Goal: Task Accomplishment & Management: Complete application form

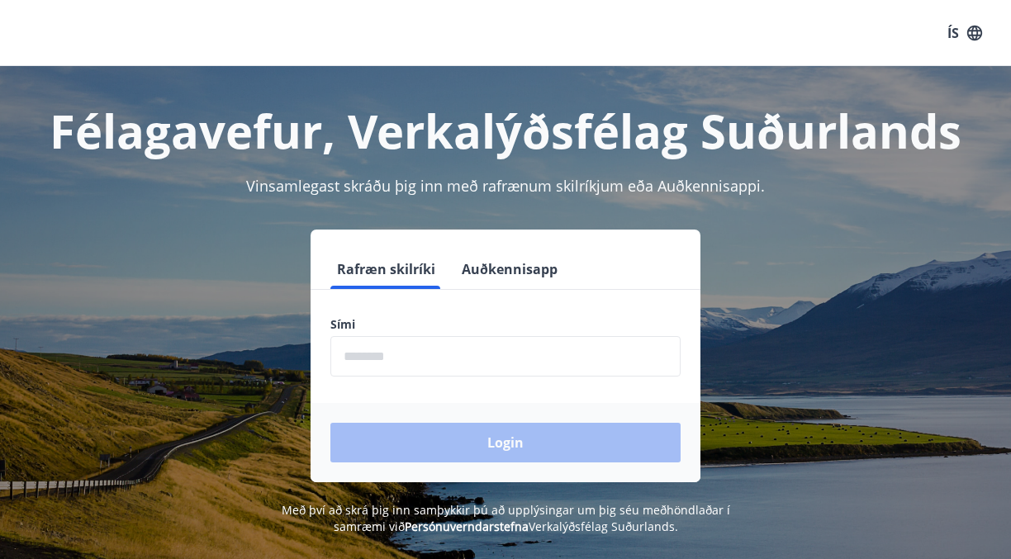
click at [466, 262] on button "Auðkennisapp" at bounding box center [509, 269] width 109 height 40
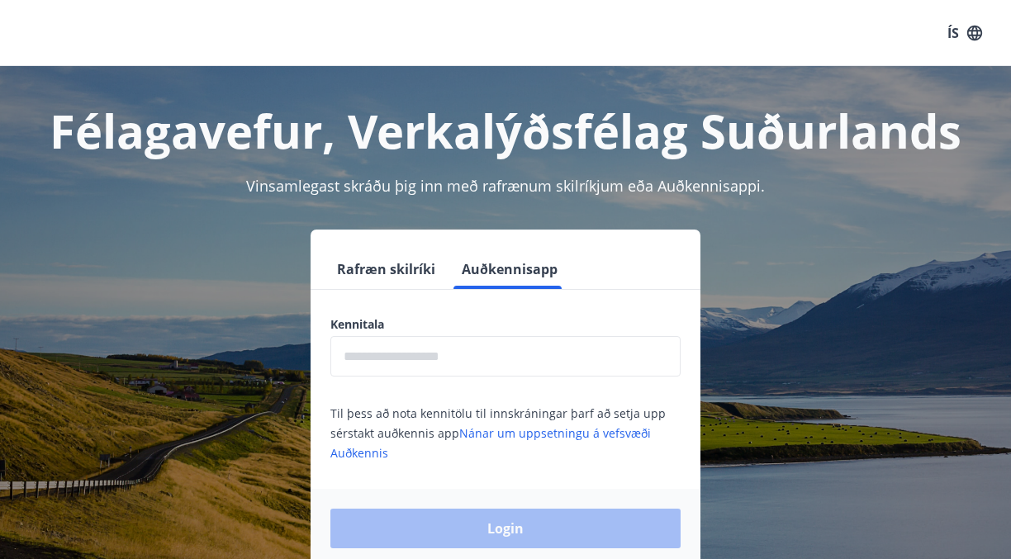
click at [432, 378] on div "Kennitala ​ Til þess að nota kennitölu til innskráningar þarf að setja upp sérs…" at bounding box center [506, 389] width 390 height 146
click at [435, 368] on input "text" at bounding box center [505, 356] width 350 height 40
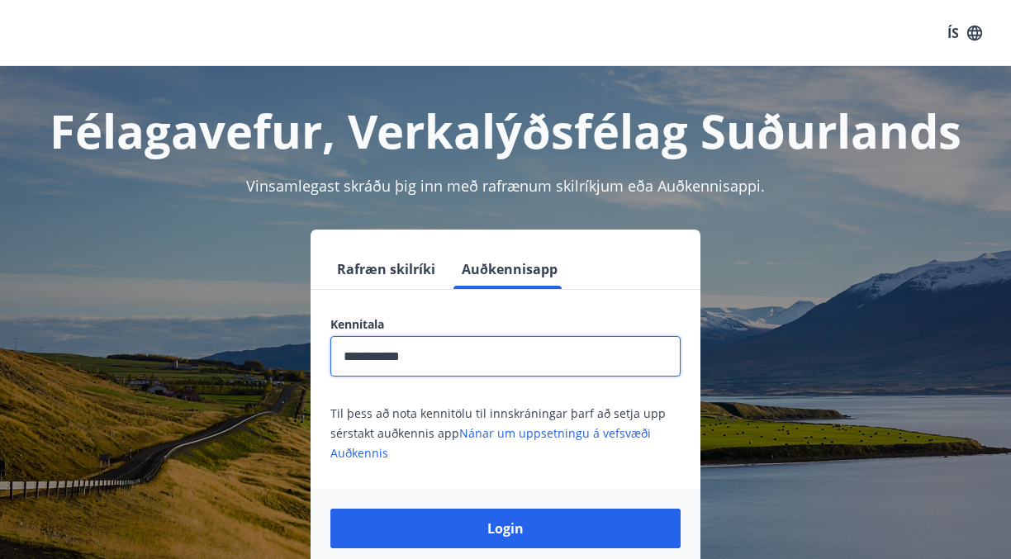
type input "**********"
click at [506, 529] on button "Login" at bounding box center [505, 529] width 350 height 40
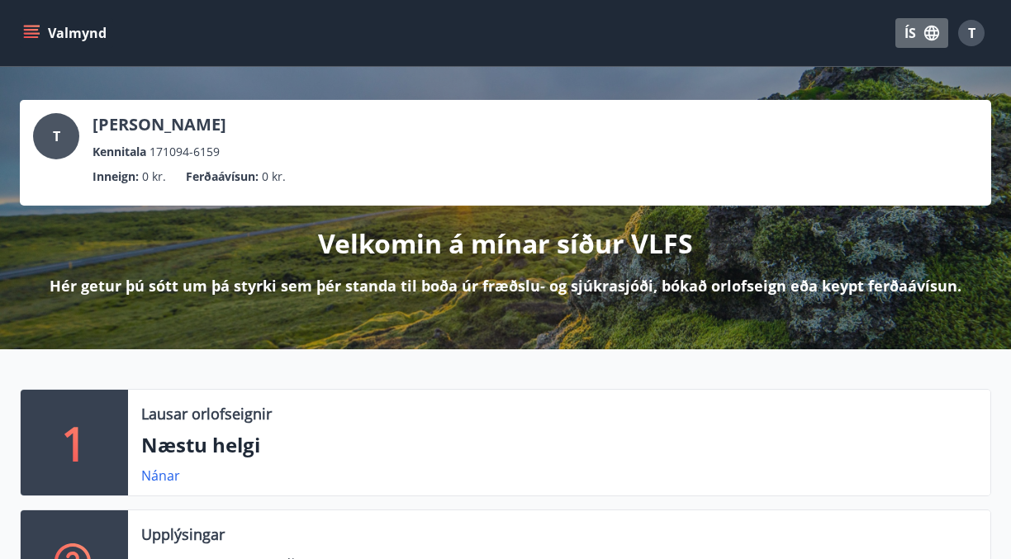
click at [931, 36] on icon "button" at bounding box center [932, 33] width 18 height 18
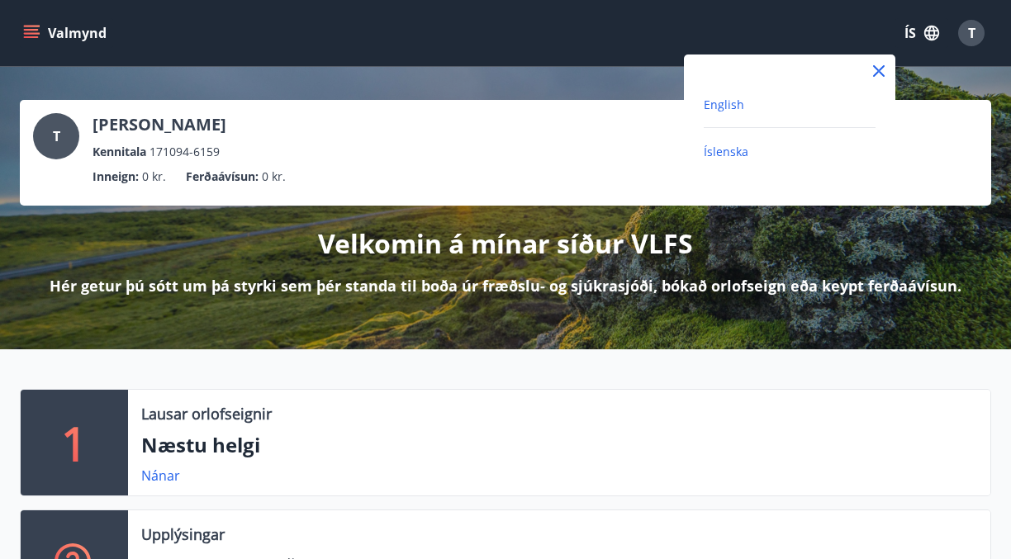
click at [729, 98] on span "English" at bounding box center [724, 105] width 40 height 16
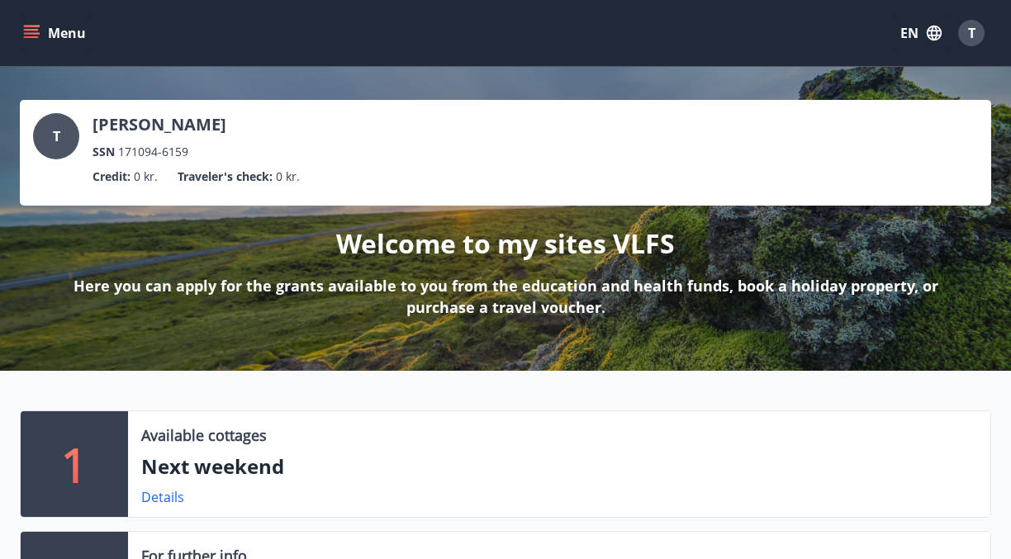
click at [26, 45] on button "Menu" at bounding box center [56, 33] width 73 height 30
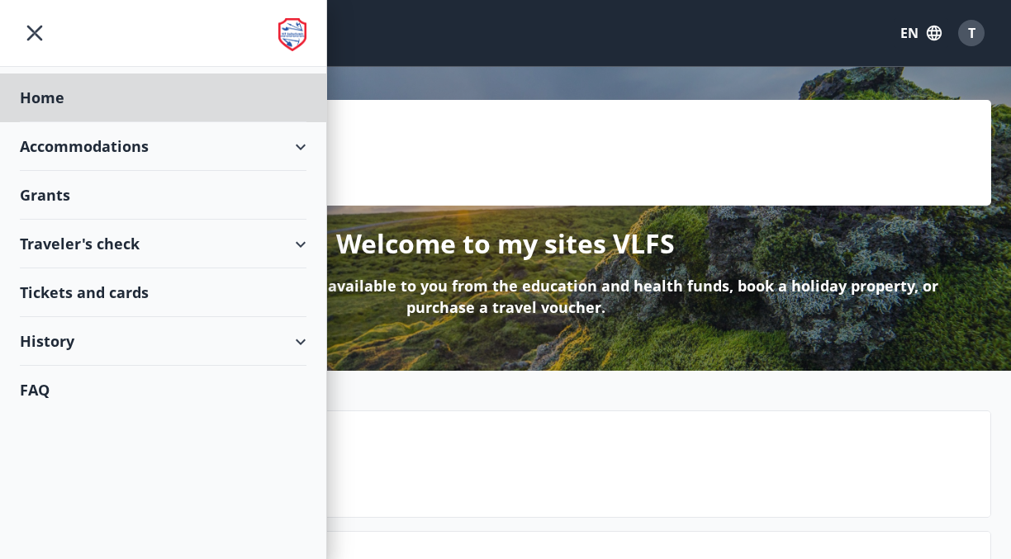
click at [48, 205] on div "Grants" at bounding box center [163, 195] width 287 height 49
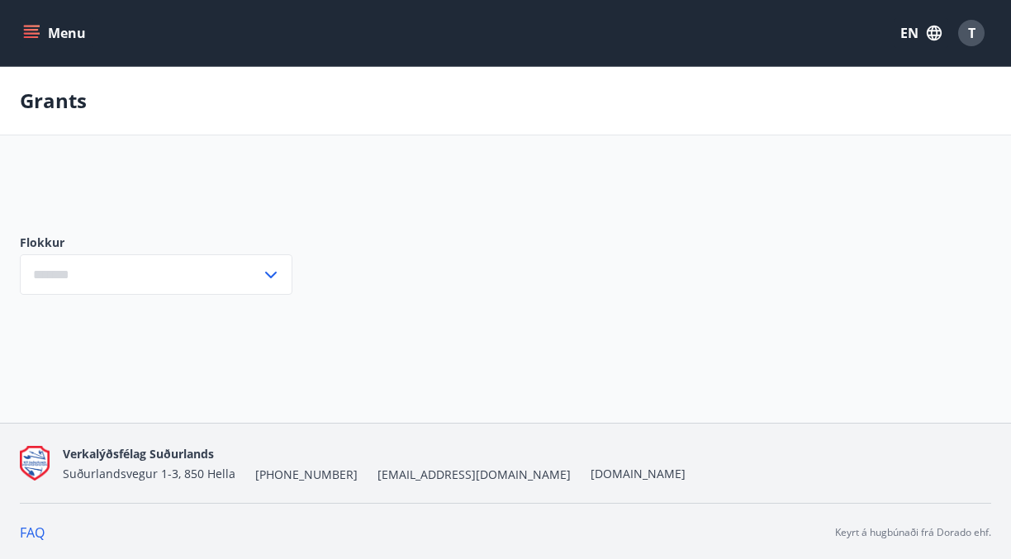
type input "***"
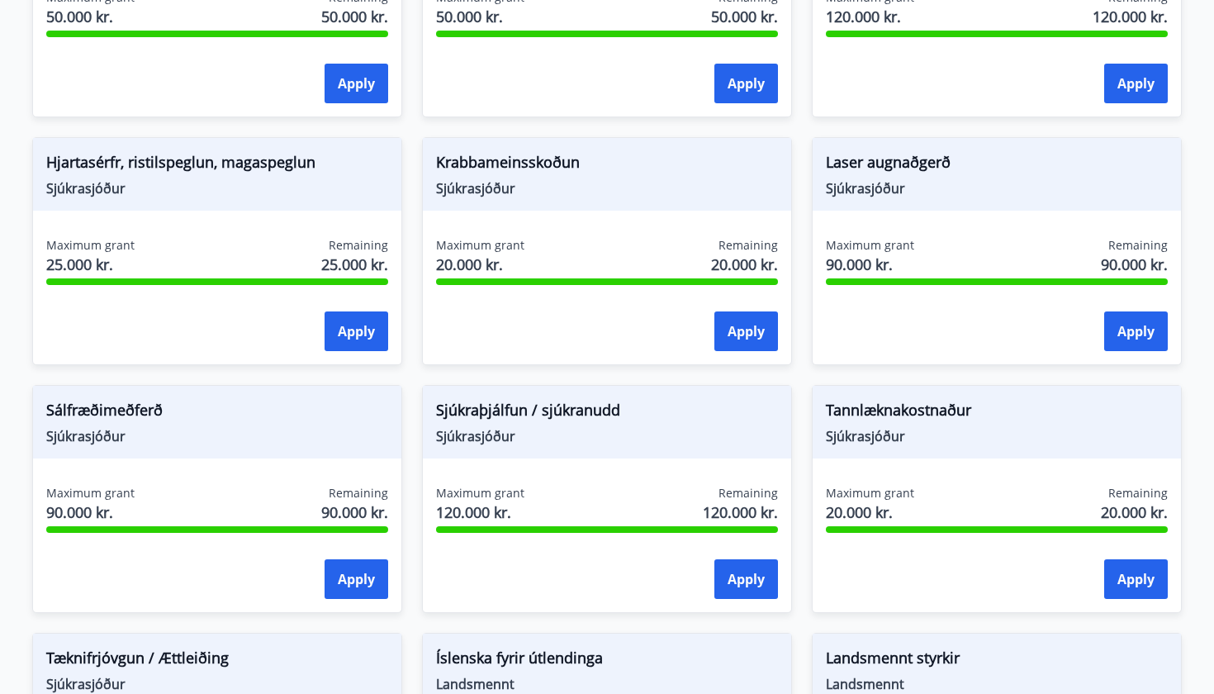
scroll to position [1173, 0]
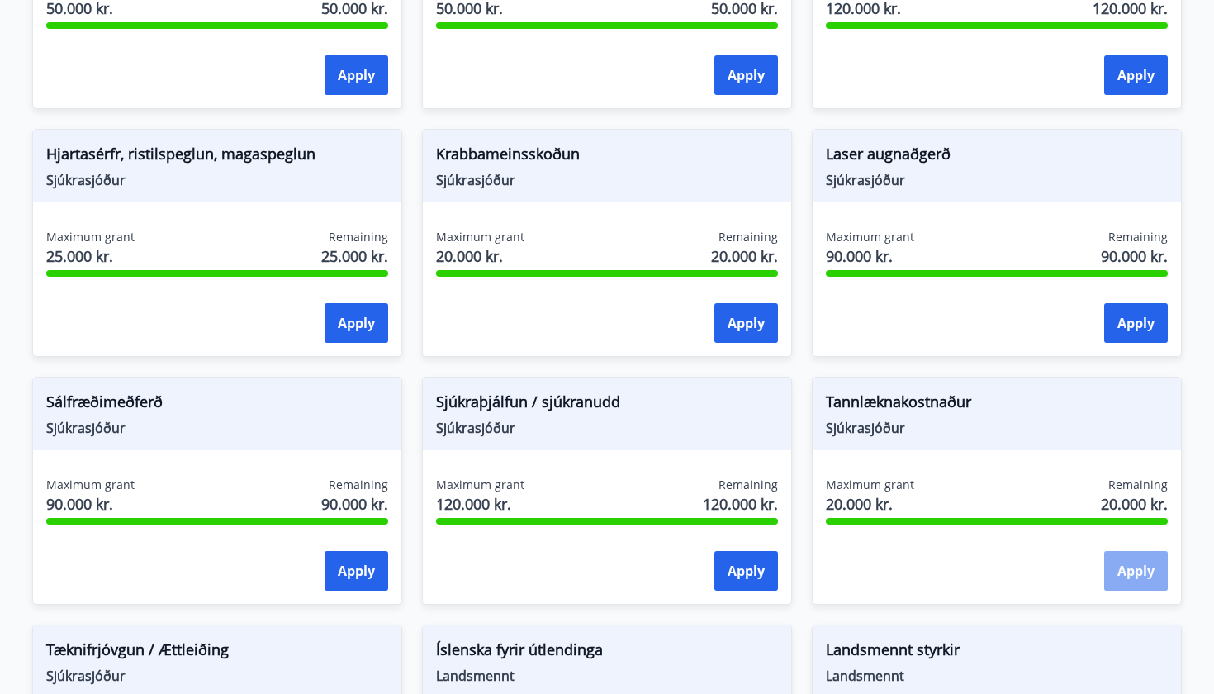
click at [1010, 558] on button "Apply" at bounding box center [1137, 571] width 64 height 40
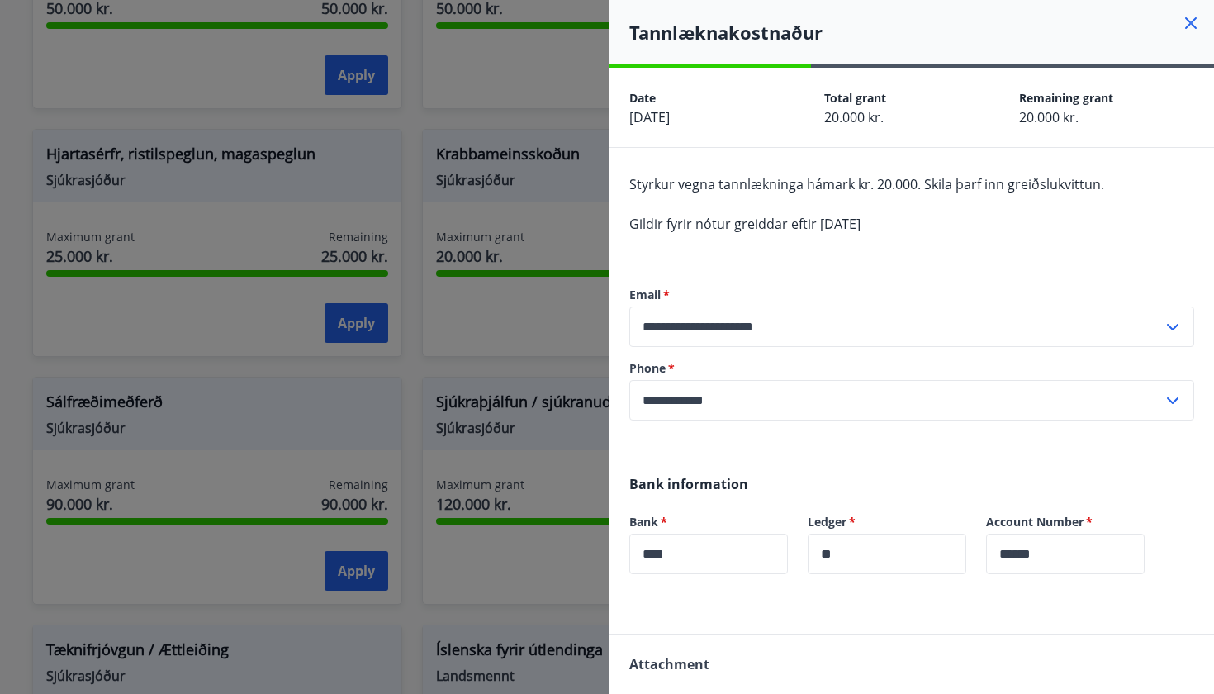
click at [898, 357] on form "**********" at bounding box center [912, 354] width 565 height 134
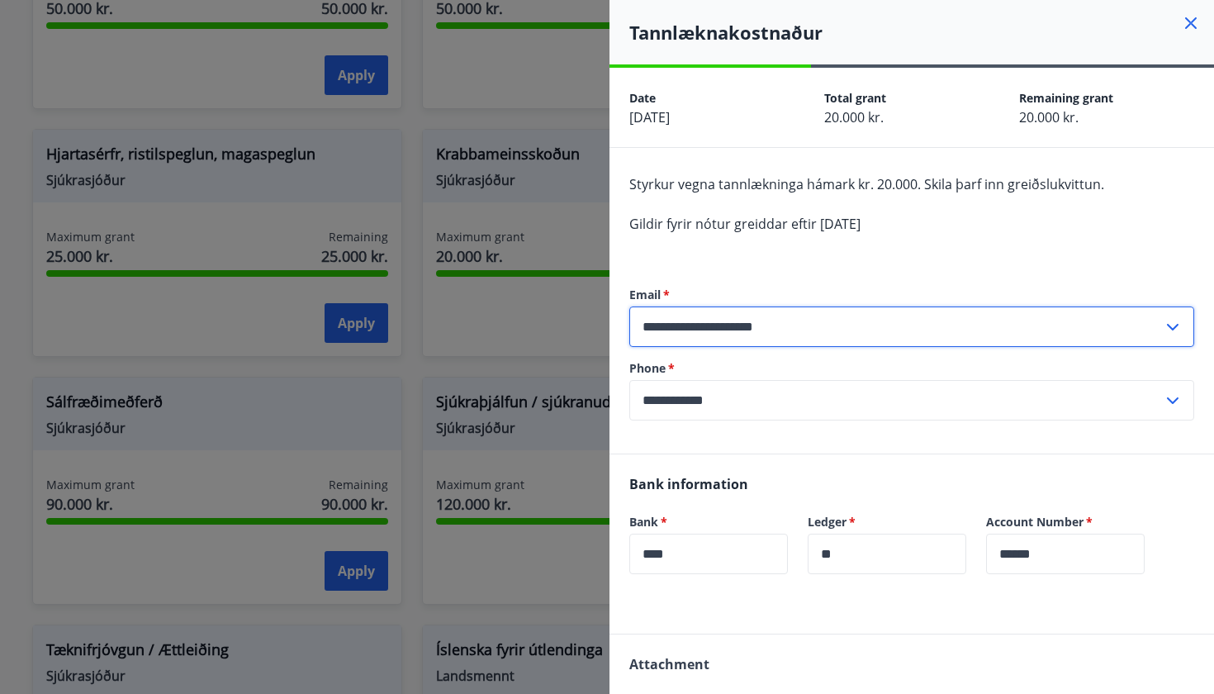
click at [1010, 334] on icon at bounding box center [1173, 327] width 20 height 20
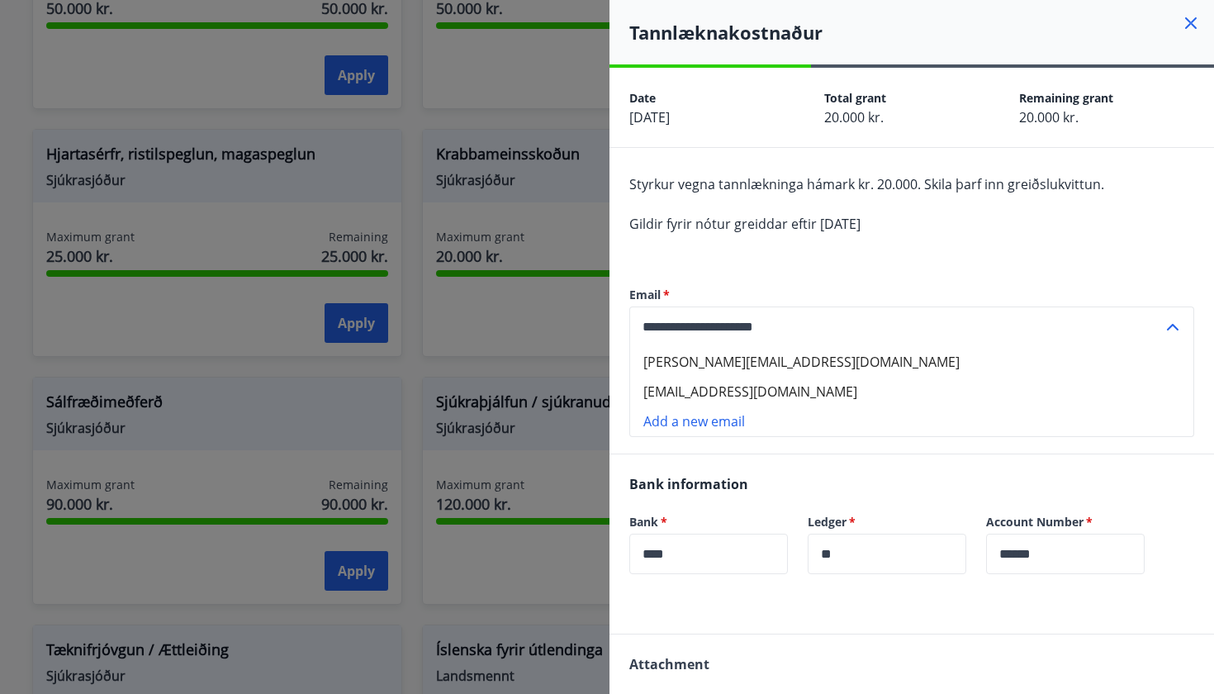
click at [893, 397] on li "[EMAIL_ADDRESS][DOMAIN_NAME]" at bounding box center [911, 392] width 563 height 30
type input "**********"
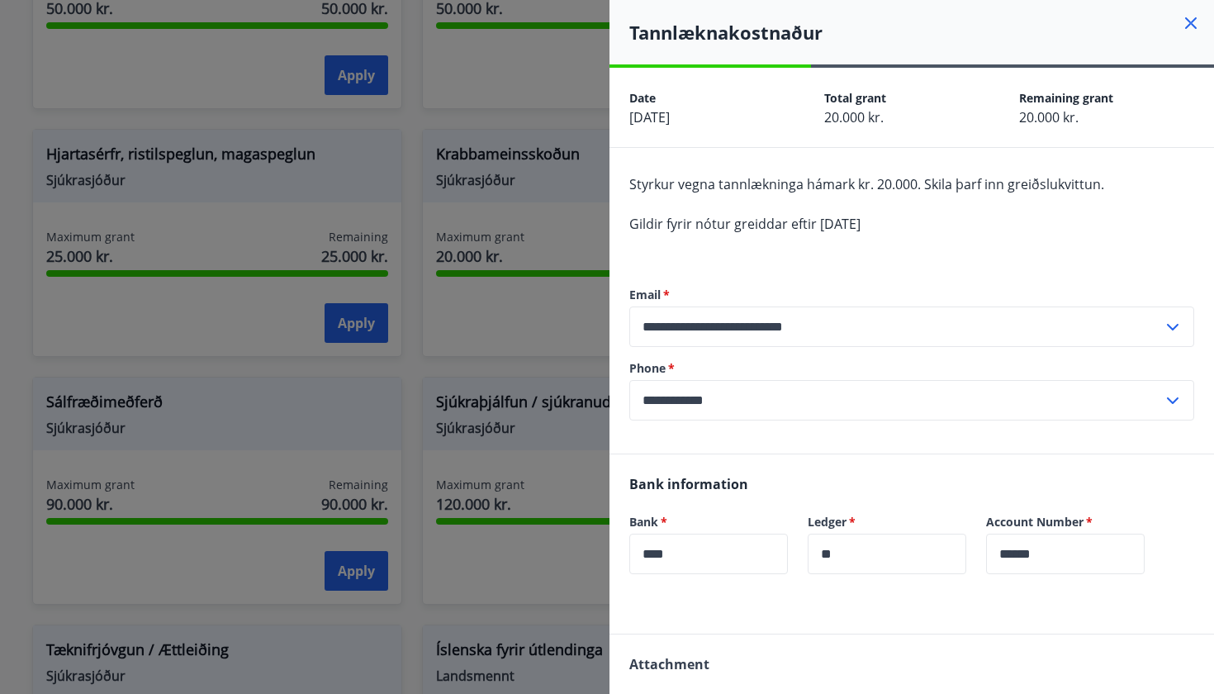
click at [888, 268] on div "**********" at bounding box center [912, 354] width 565 height 200
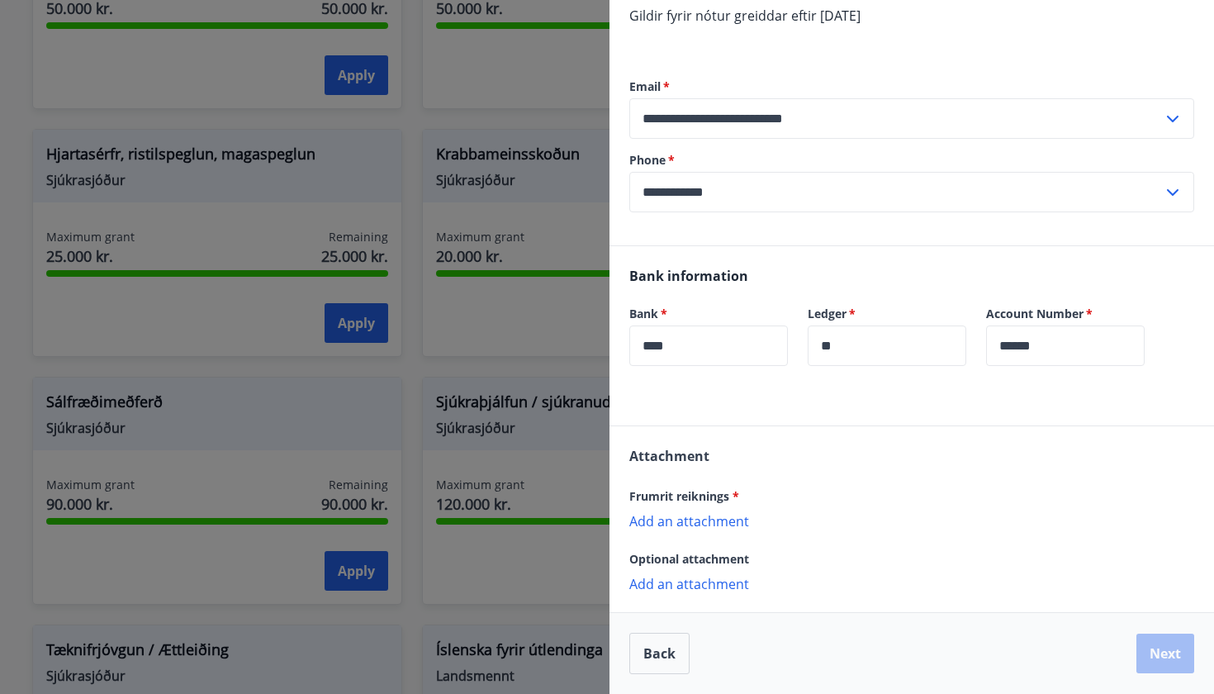
scroll to position [208, 0]
click at [737, 523] on p "Add an attachment" at bounding box center [912, 520] width 565 height 17
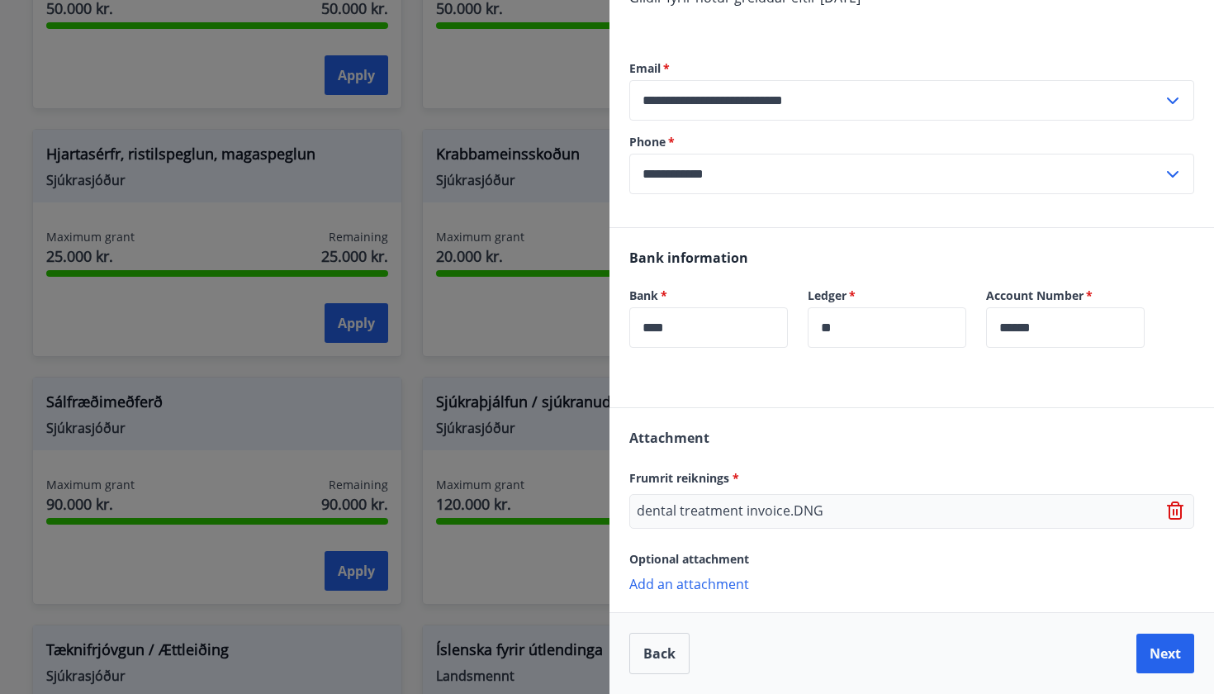
scroll to position [226, 0]
click at [719, 558] on p "Add an attachment" at bounding box center [912, 583] width 565 height 17
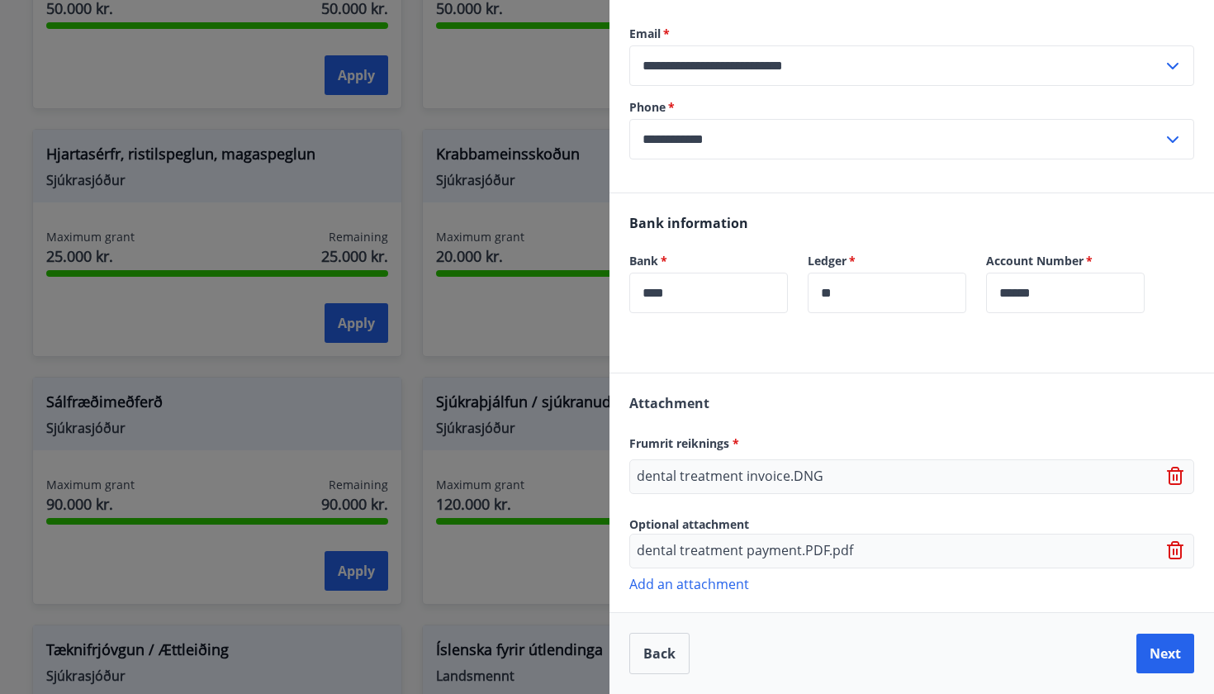
scroll to position [261, 0]
click at [1010, 558] on button "Next" at bounding box center [1166, 654] width 58 height 40
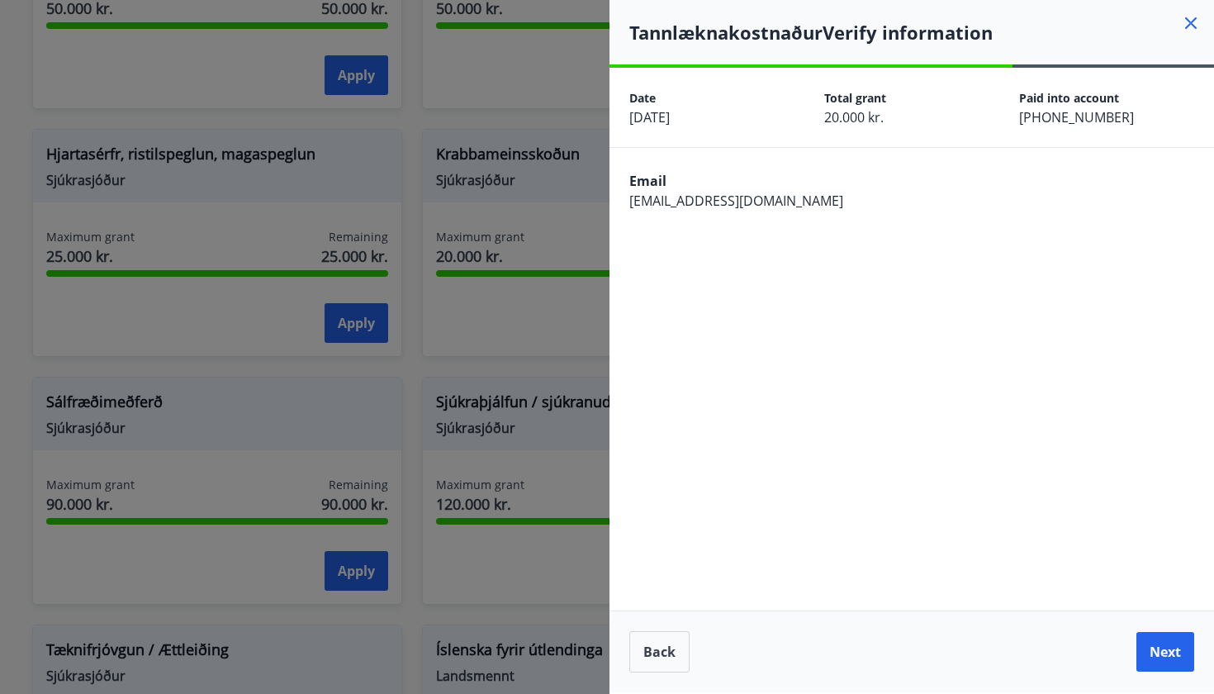
scroll to position [0, 0]
click at [1010, 558] on button "Next" at bounding box center [1166, 652] width 58 height 40
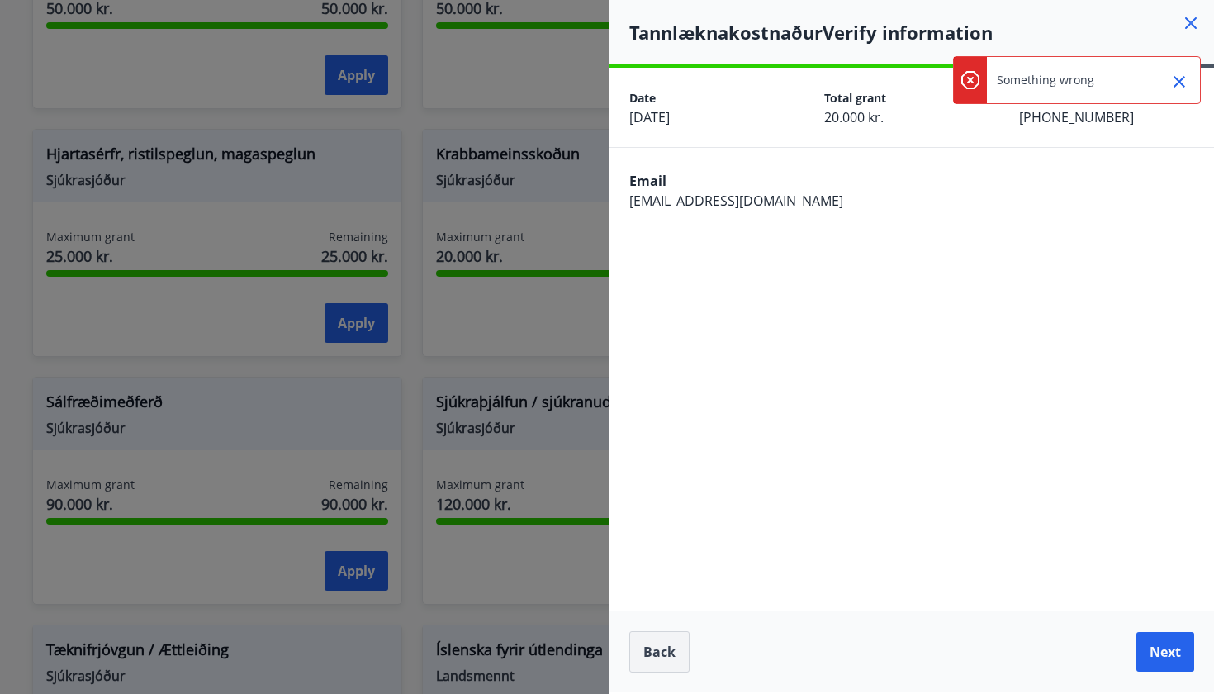
click at [660, 558] on button "Back" at bounding box center [660, 651] width 60 height 41
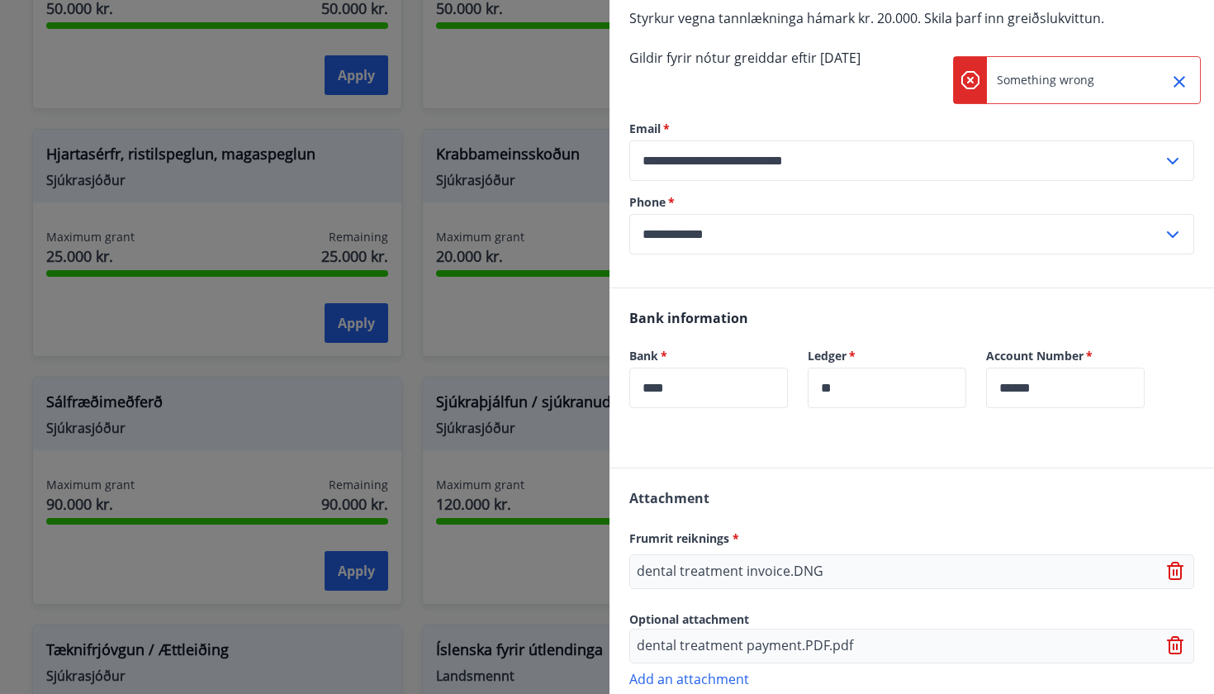
scroll to position [261, 0]
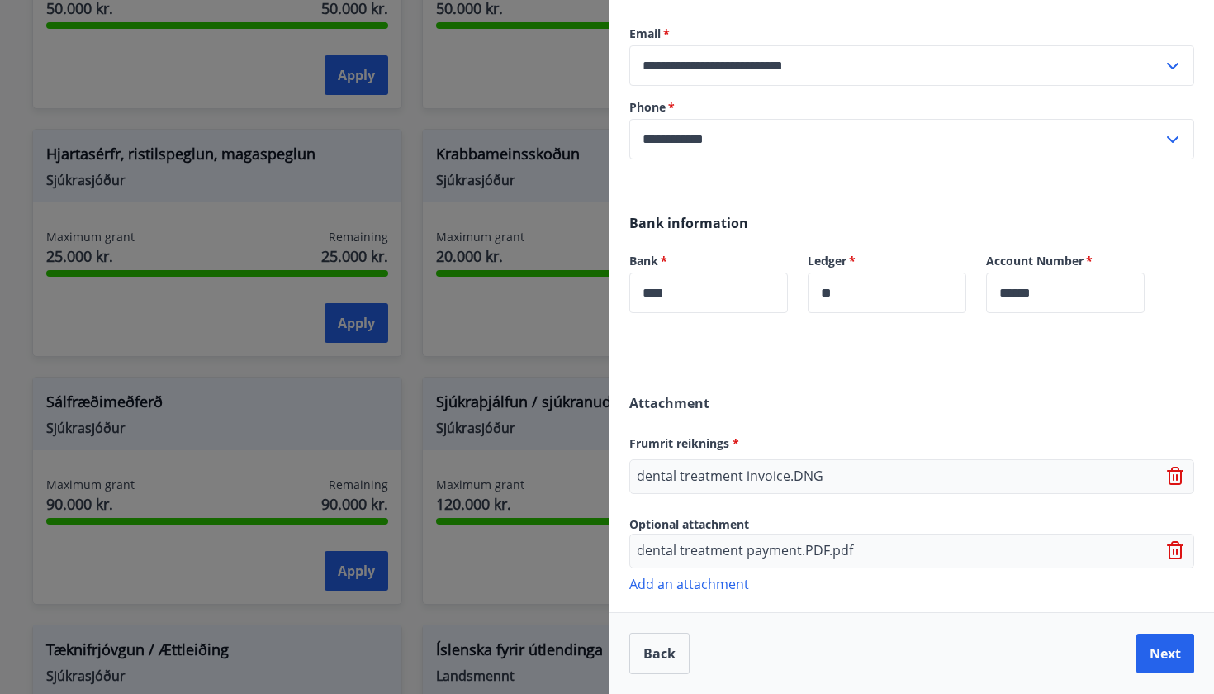
click at [1010, 545] on icon at bounding box center [1175, 545] width 13 height 2
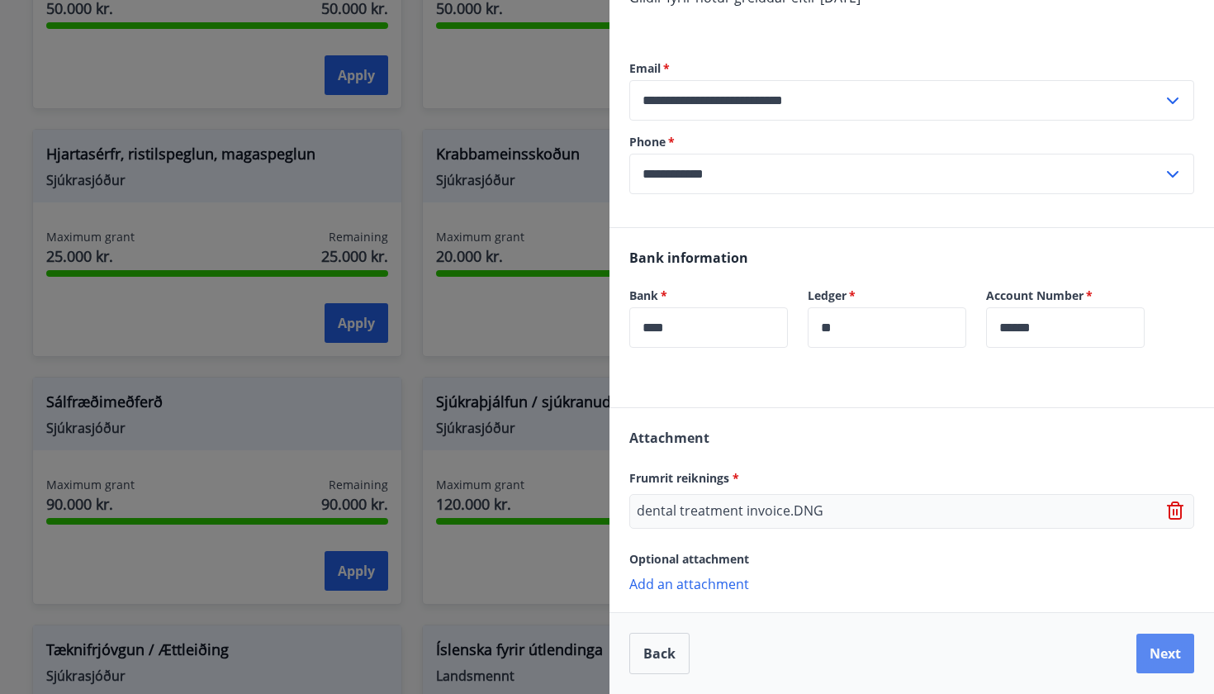
click at [1010, 558] on button "Next" at bounding box center [1166, 654] width 58 height 40
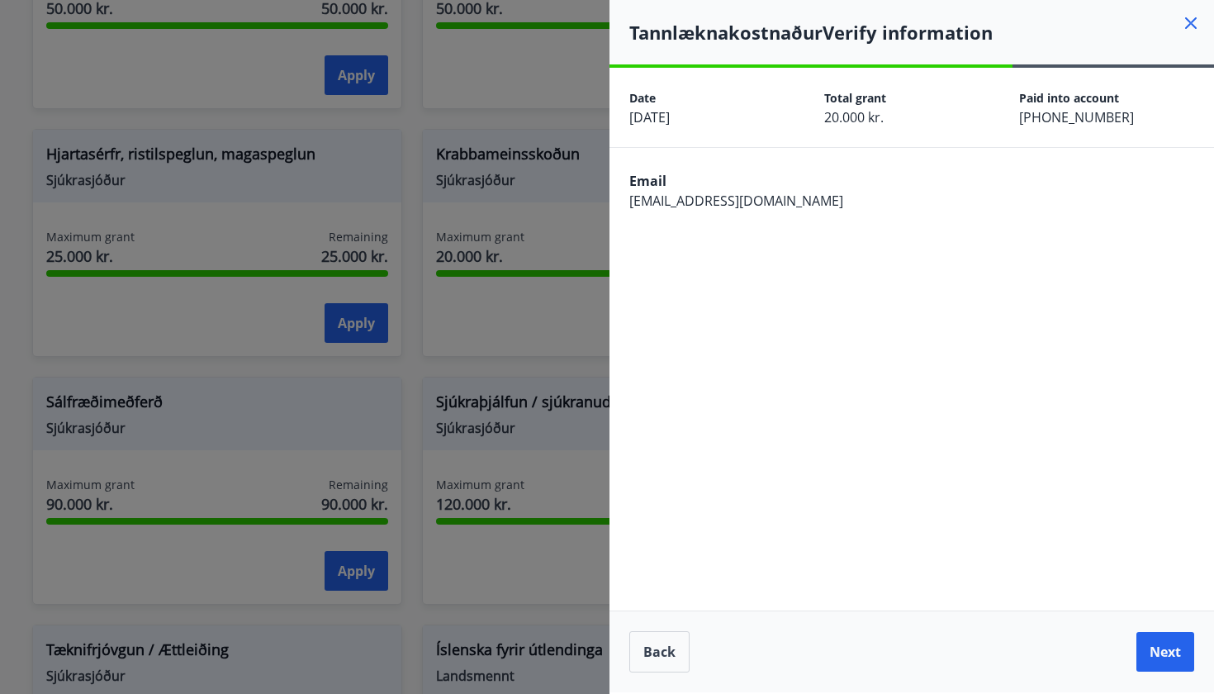
scroll to position [0, 0]
click at [1010, 558] on div "Back Next" at bounding box center [912, 652] width 605 height 82
click at [1010, 558] on button "Next" at bounding box center [1166, 652] width 58 height 40
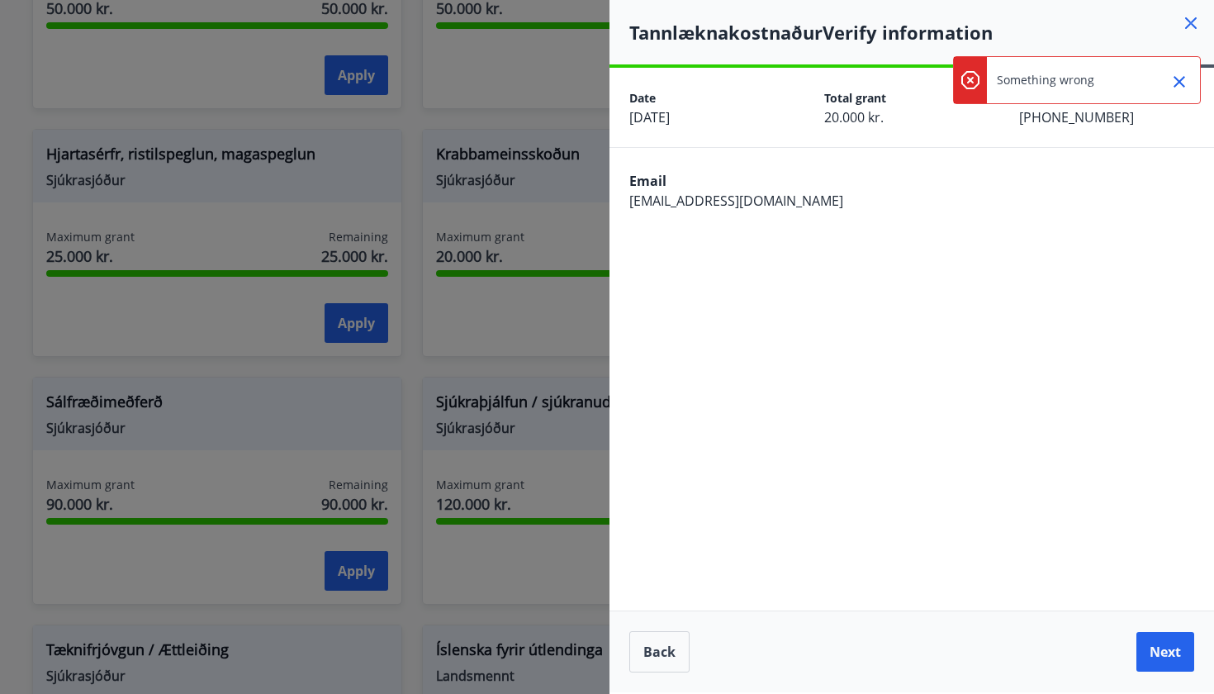
click at [1010, 72] on icon "Close" at bounding box center [1180, 82] width 20 height 20
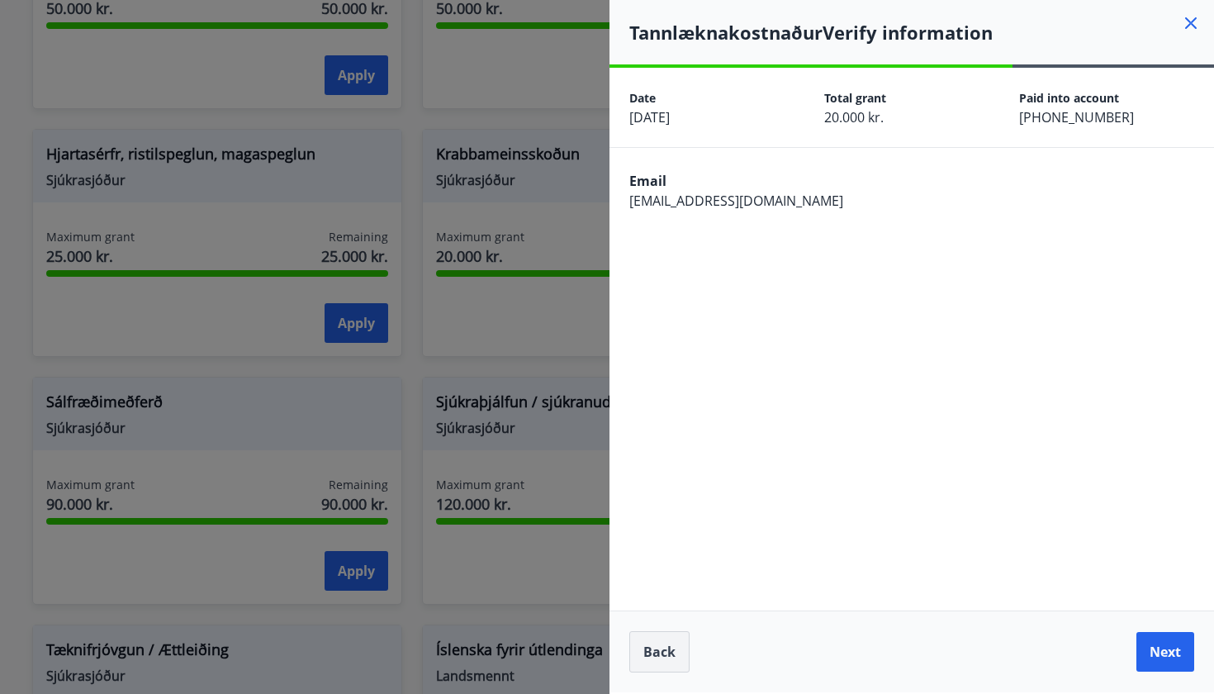
click at [671, 558] on button "Back" at bounding box center [660, 651] width 60 height 41
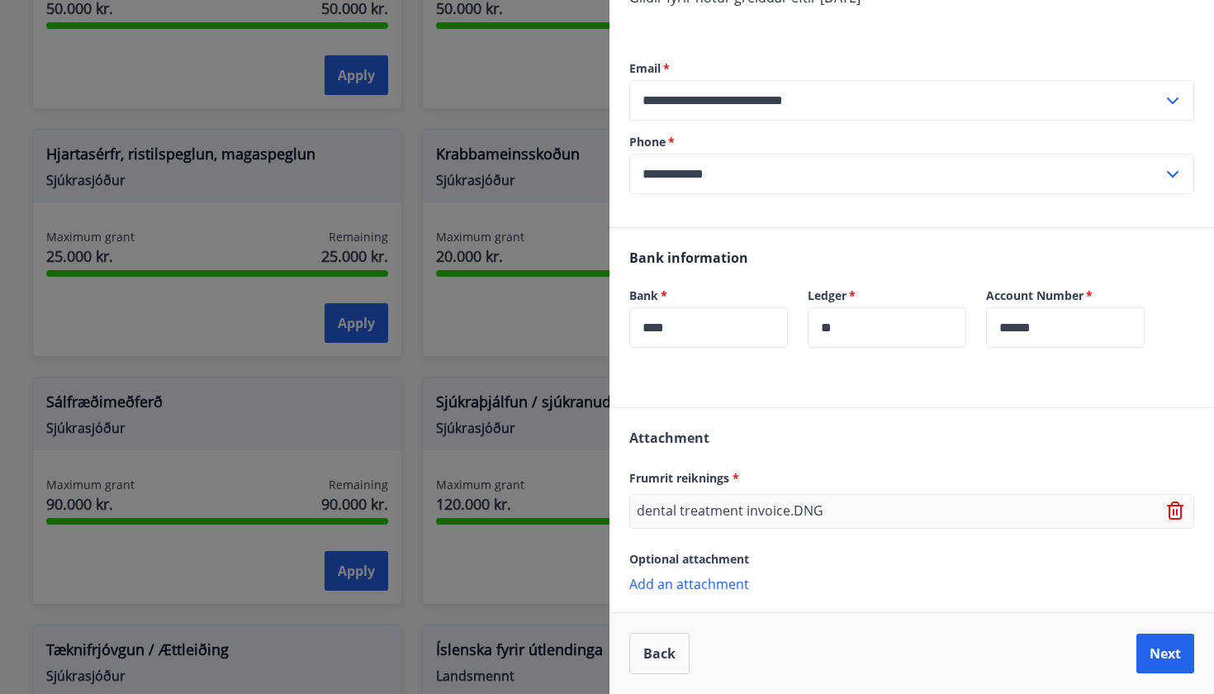
scroll to position [226, 0]
click at [729, 558] on p "Add an attachment" at bounding box center [912, 583] width 565 height 17
click at [699, 558] on p "Add an attachment" at bounding box center [912, 583] width 565 height 17
click at [662, 558] on button "Back" at bounding box center [660, 653] width 60 height 41
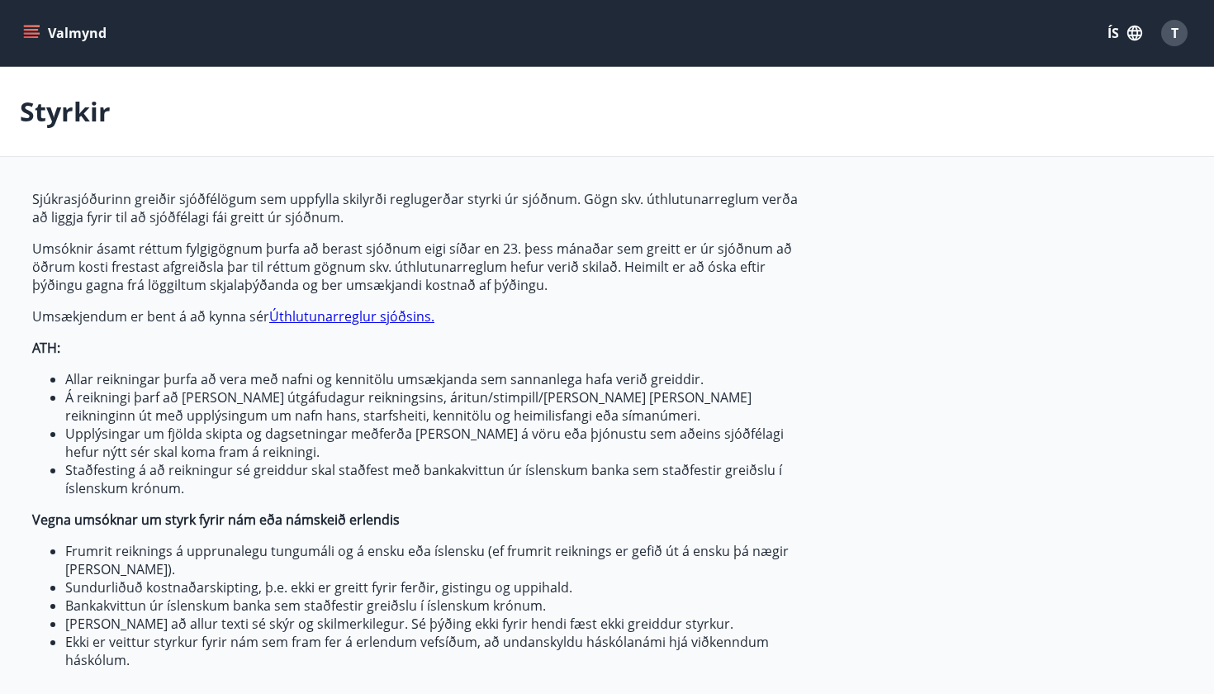
type input "***"
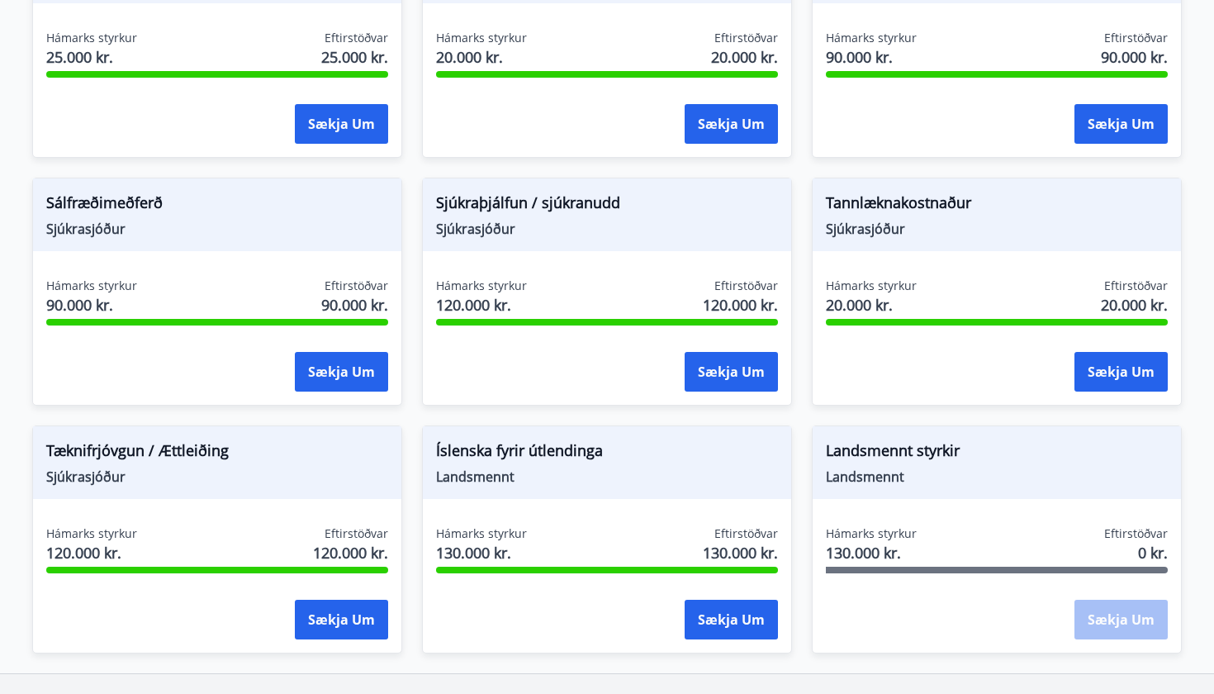
scroll to position [1374, 0]
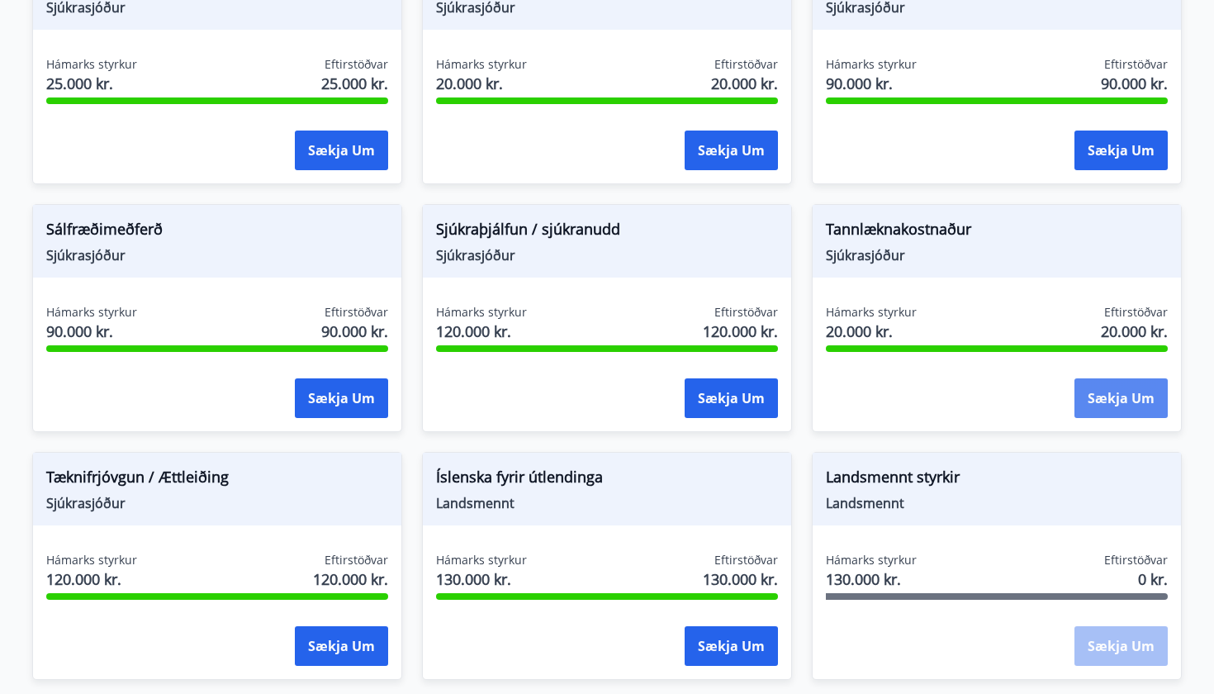
click at [1138, 395] on button "Sækja um" at bounding box center [1121, 398] width 93 height 40
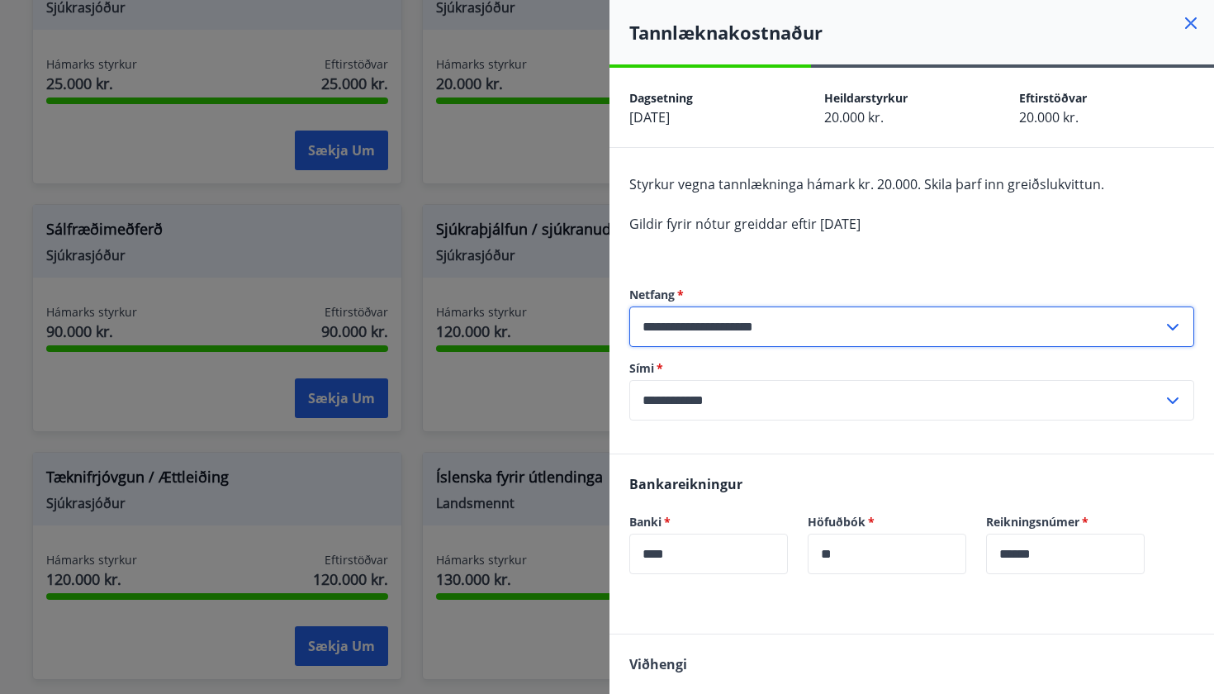
click at [868, 274] on div "**********" at bounding box center [912, 354] width 565 height 200
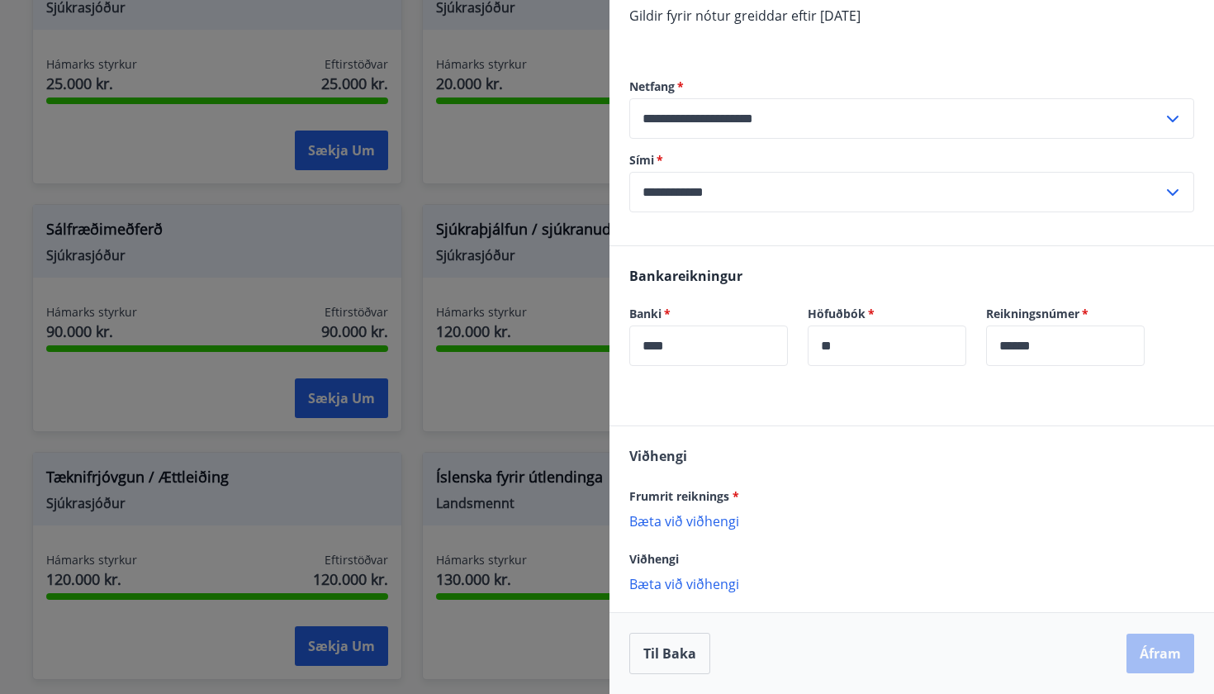
scroll to position [208, 0]
click at [723, 520] on p "Bæta við viðhengi" at bounding box center [912, 520] width 565 height 17
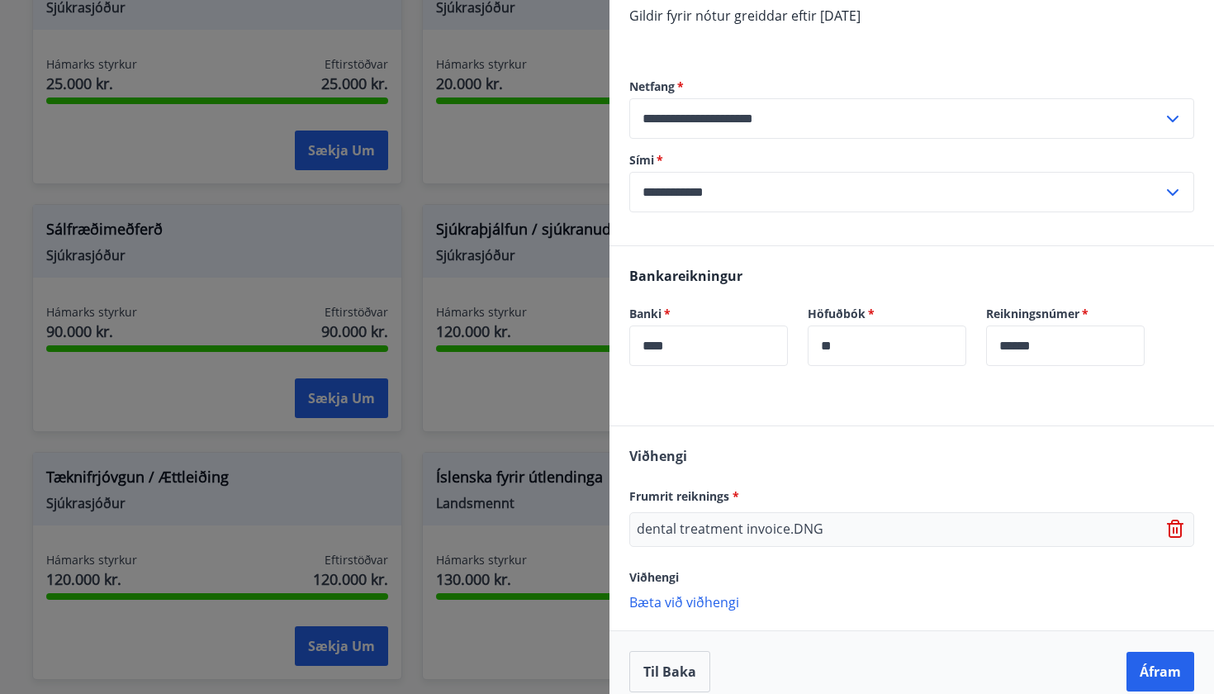
click at [718, 597] on p "Bæta við viðhengi" at bounding box center [912, 601] width 565 height 17
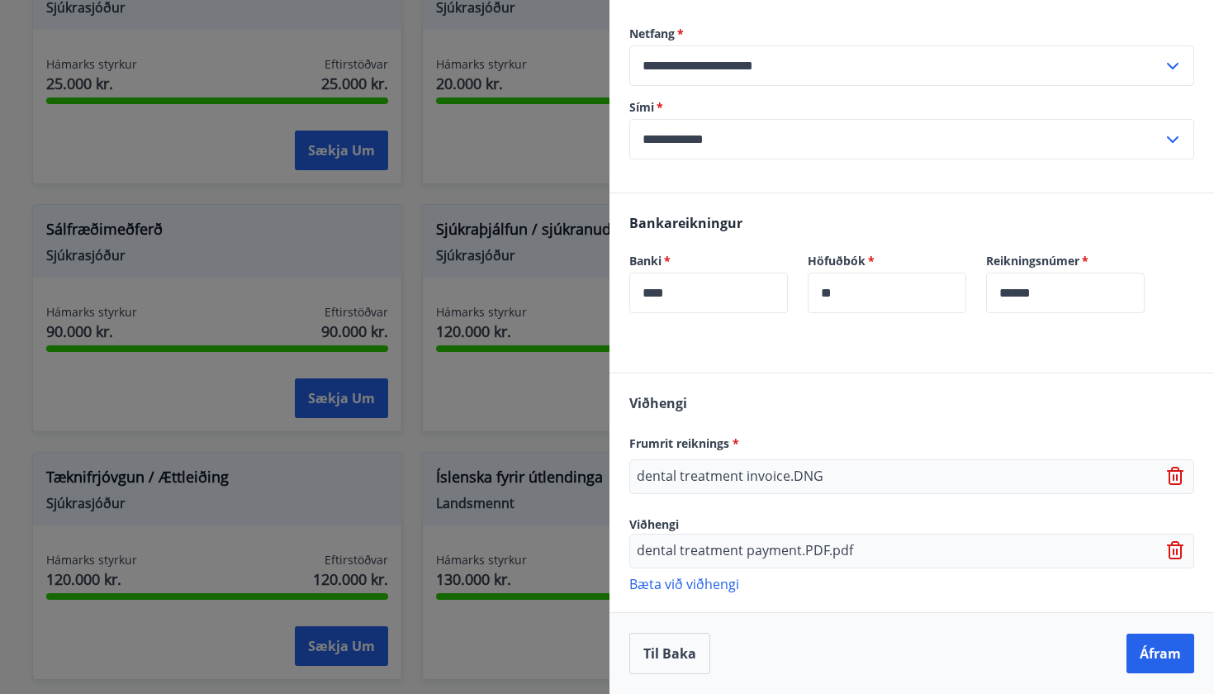
scroll to position [261, 0]
click at [1155, 658] on button "Áfram" at bounding box center [1161, 654] width 68 height 40
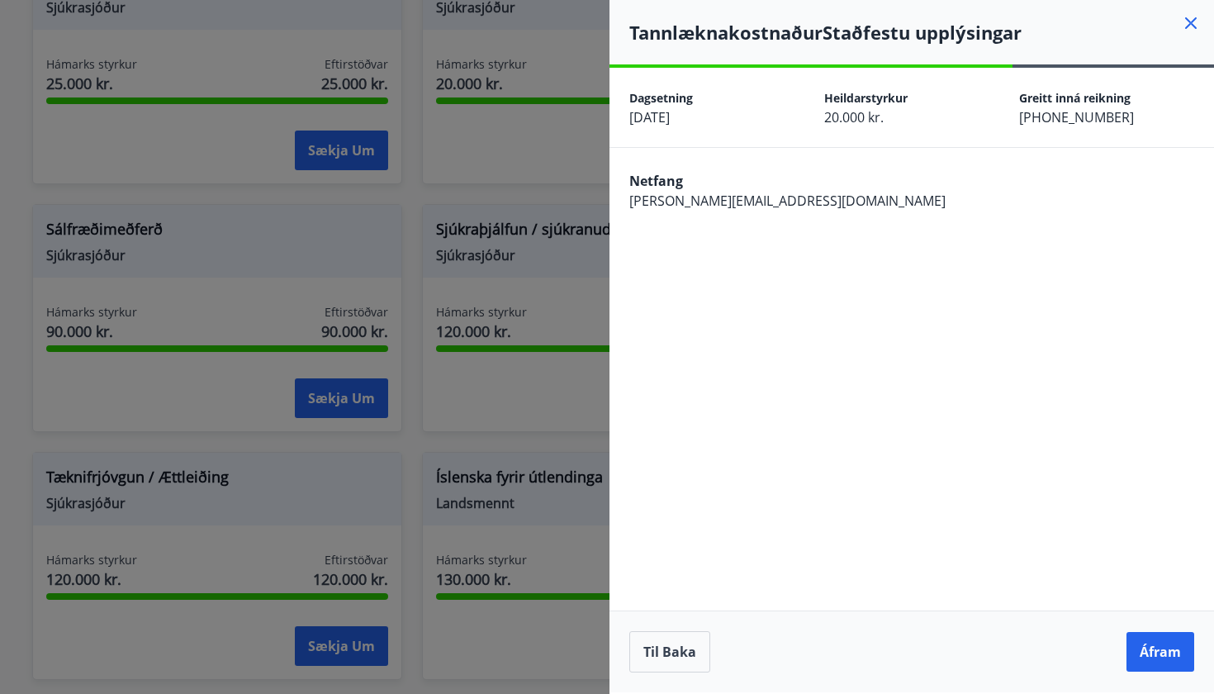
scroll to position [0, 0]
click at [1155, 658] on button "Áfram" at bounding box center [1161, 652] width 68 height 40
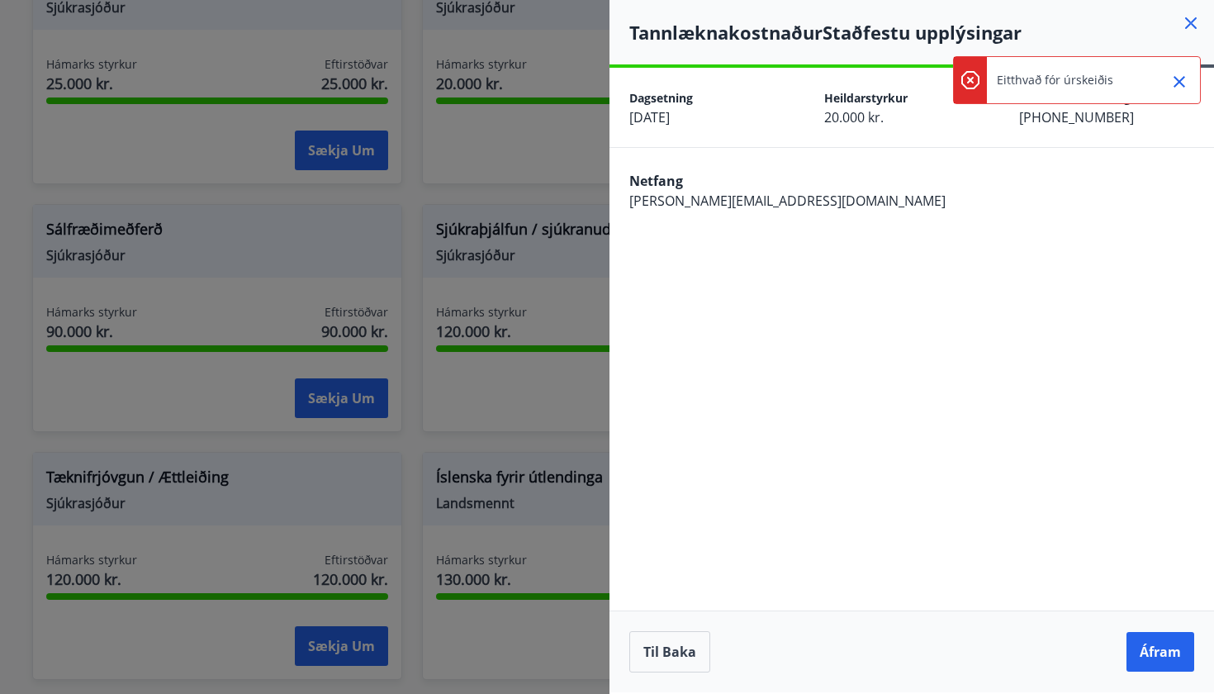
click at [1192, 22] on icon at bounding box center [1192, 23] width 12 height 12
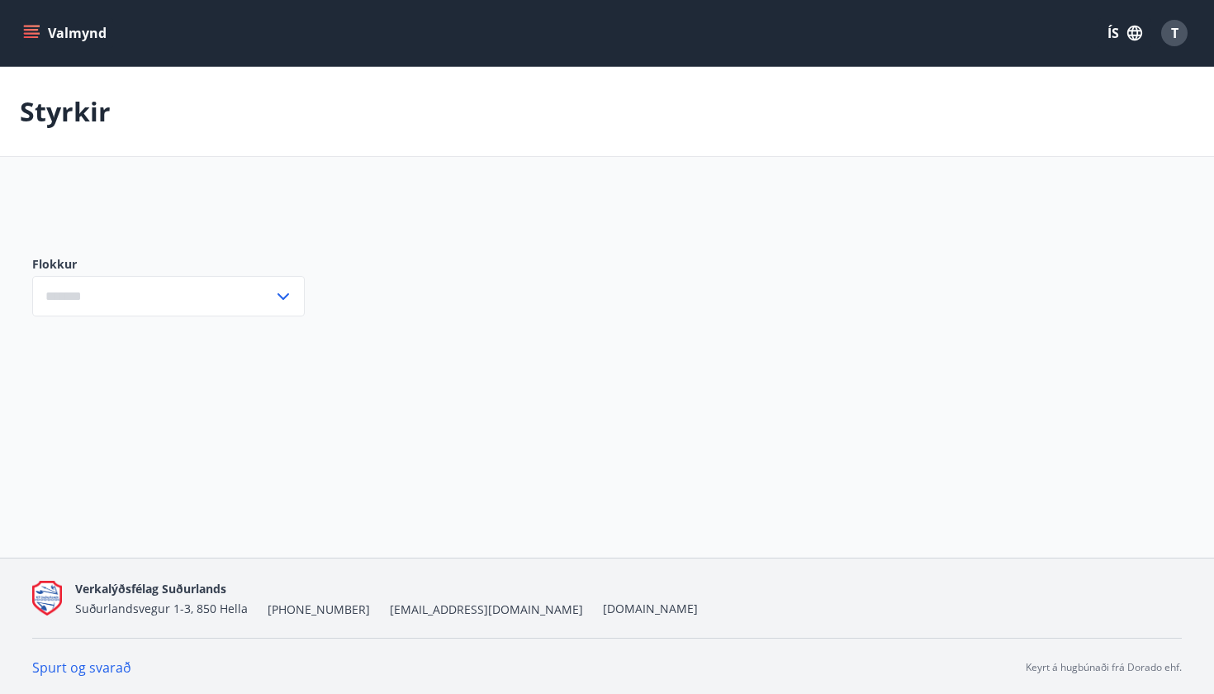
type input "***"
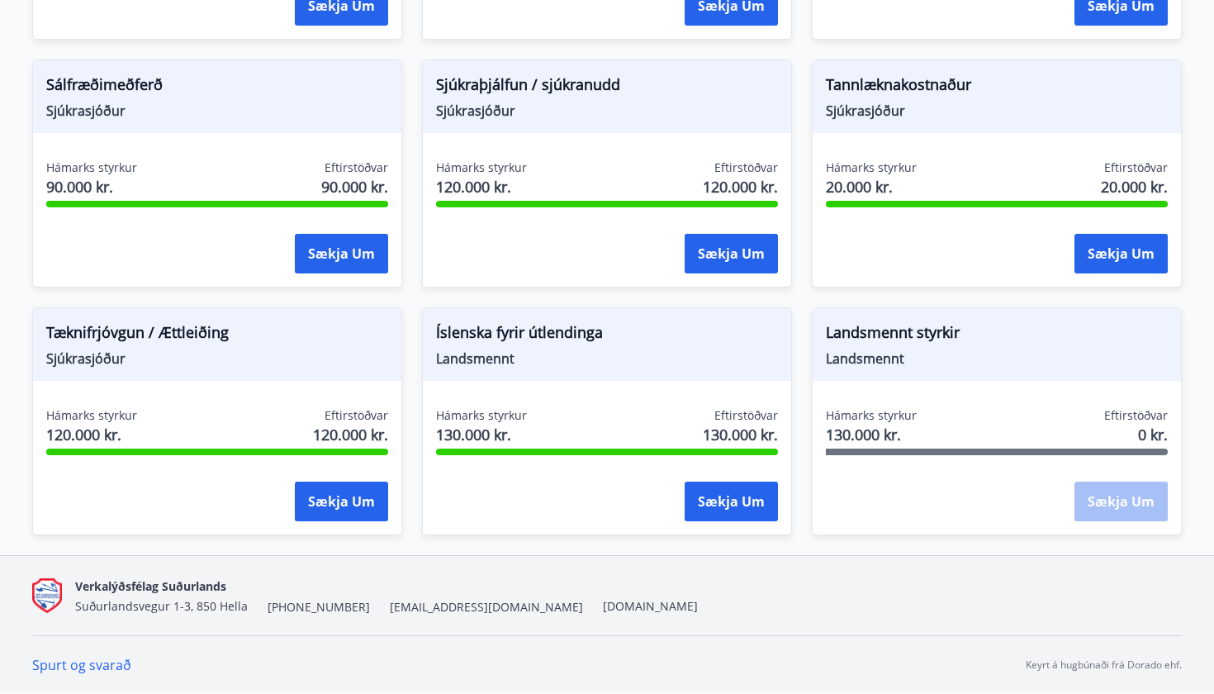
scroll to position [1518, 0]
click at [1119, 242] on button "Sækja um" at bounding box center [1121, 254] width 93 height 40
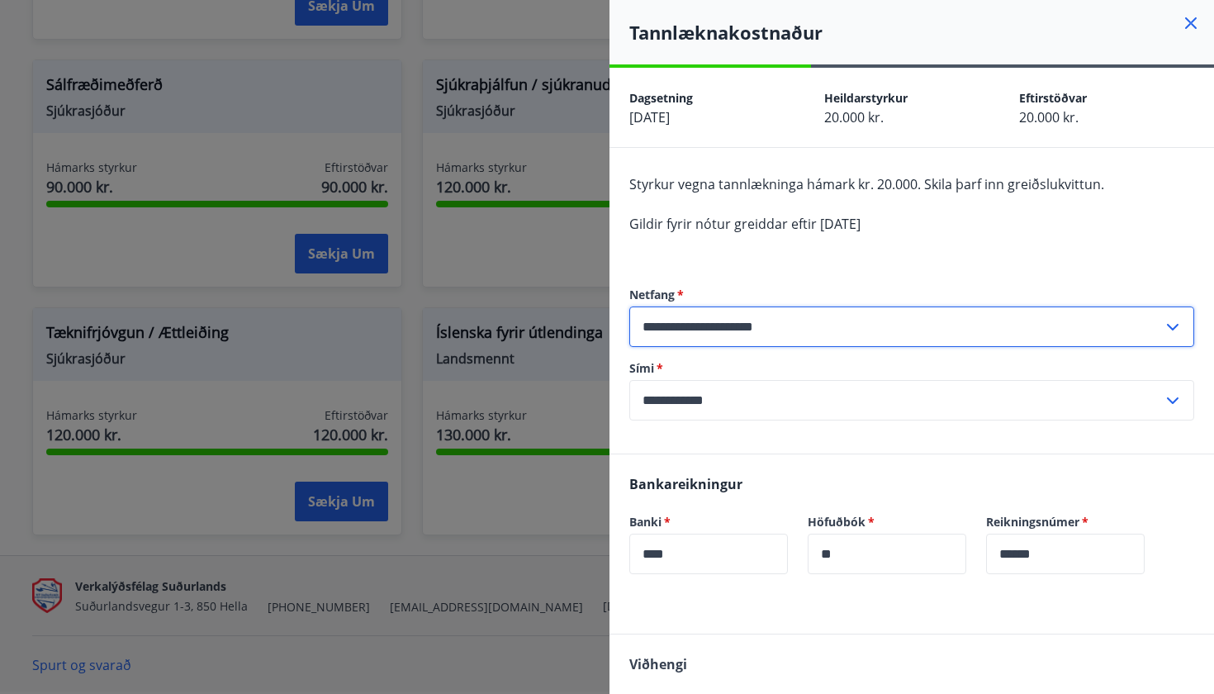
click at [1172, 334] on icon at bounding box center [1173, 327] width 20 height 20
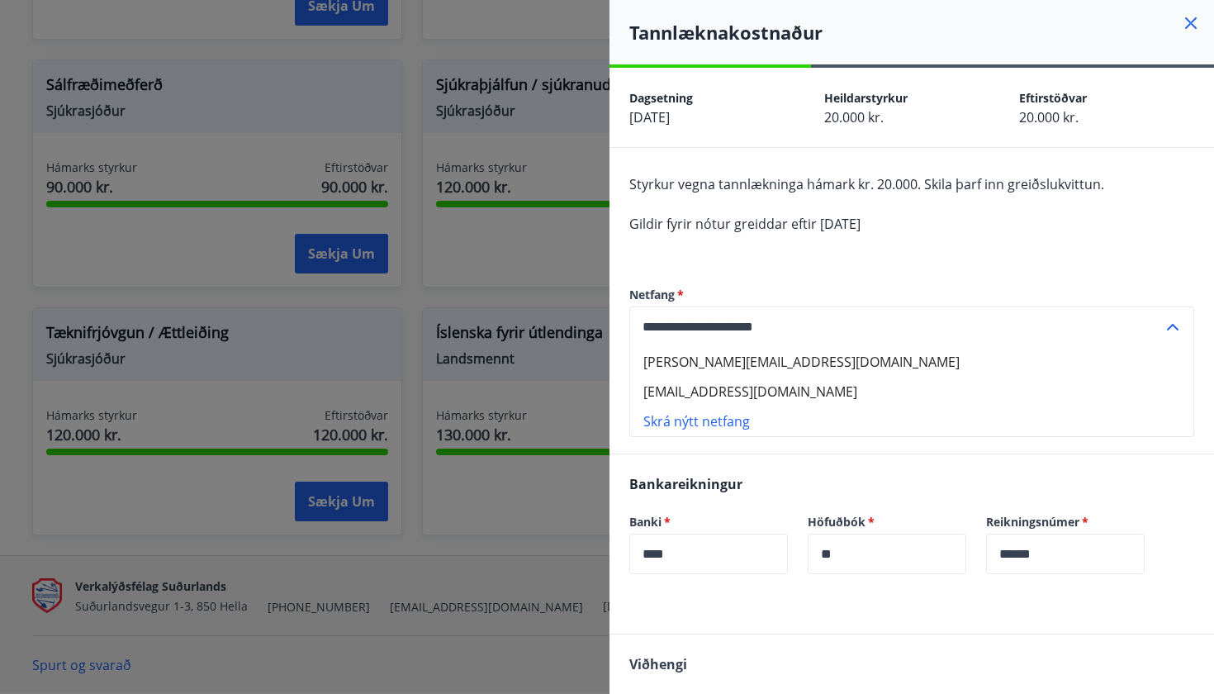
click at [981, 383] on li "[EMAIL_ADDRESS][DOMAIN_NAME]" at bounding box center [911, 392] width 563 height 30
type input "**********"
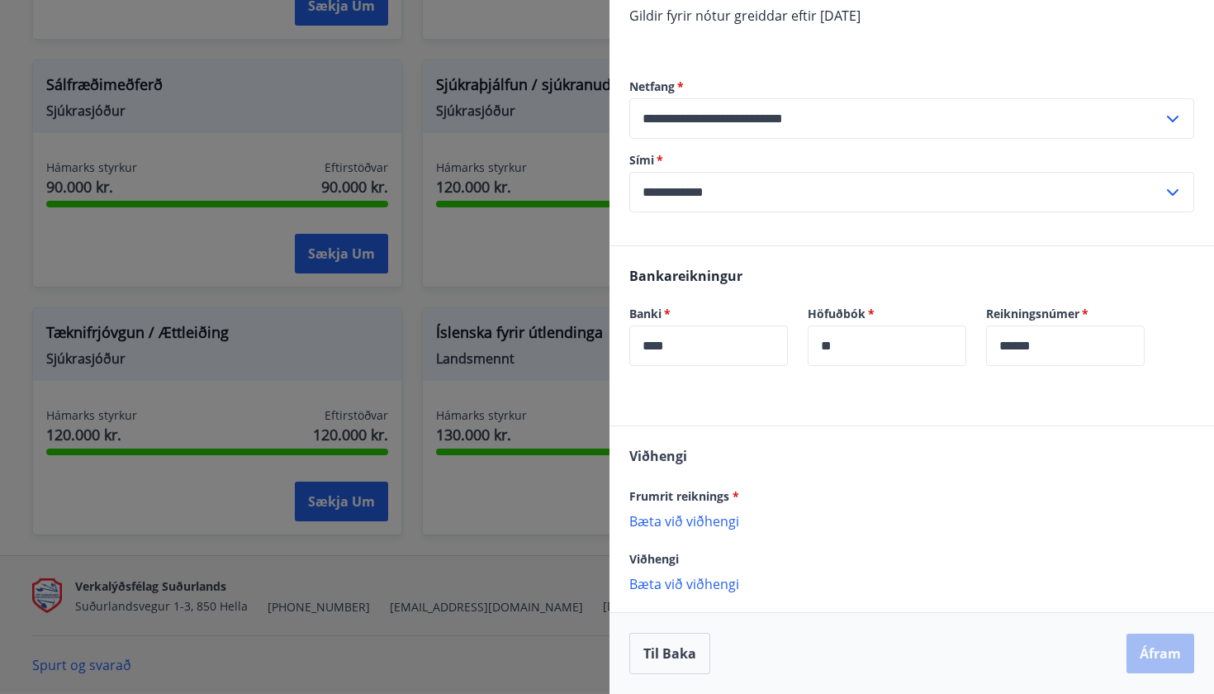
scroll to position [208, 0]
click at [696, 519] on p "Bæta við viðhengi" at bounding box center [912, 520] width 565 height 17
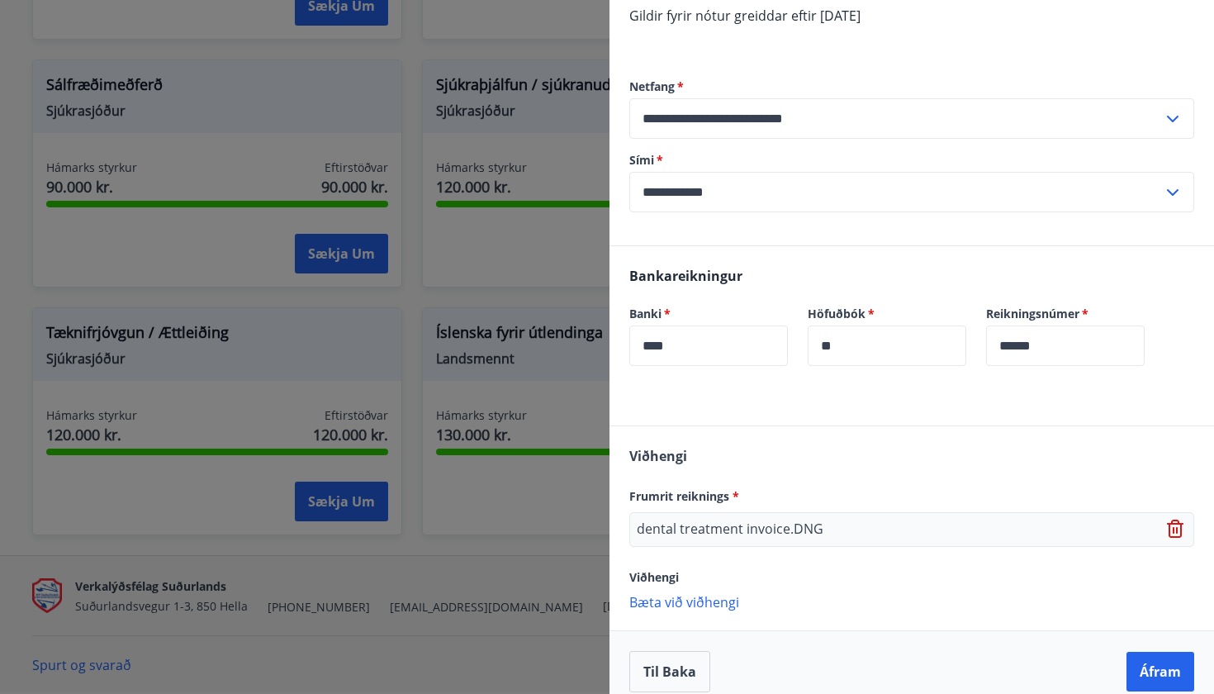
click at [730, 599] on p "Bæta við viðhengi" at bounding box center [912, 601] width 565 height 17
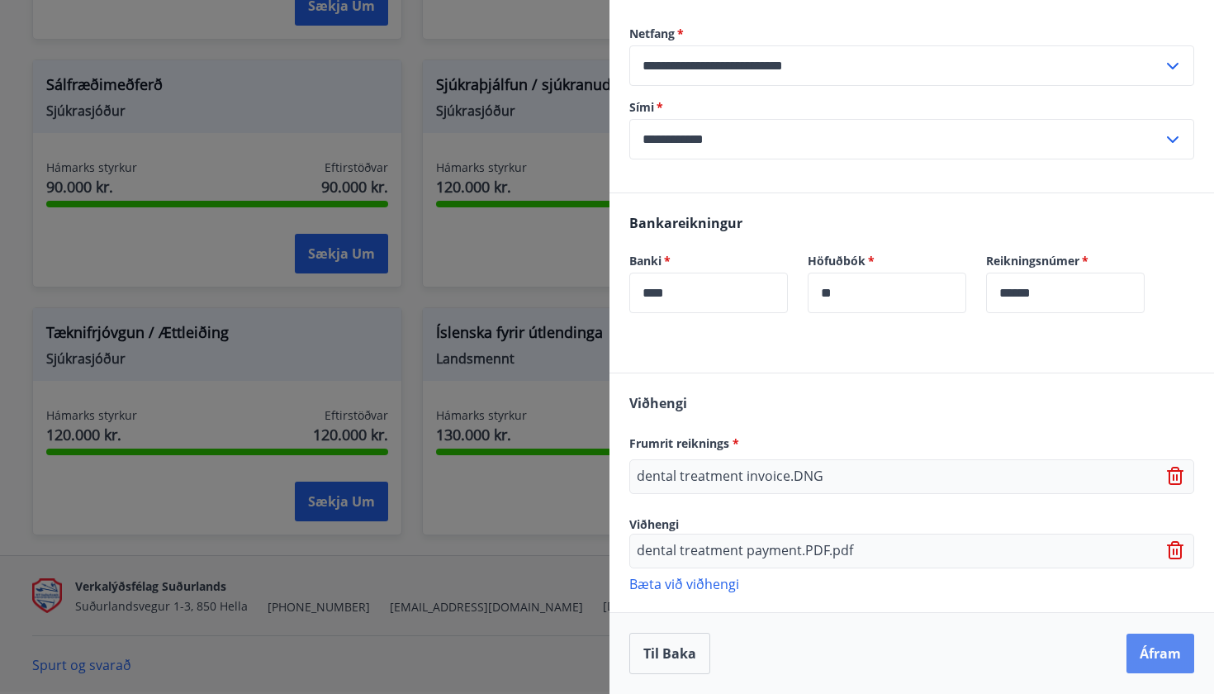
scroll to position [261, 0]
click at [1154, 654] on button "Áfram" at bounding box center [1161, 654] width 68 height 40
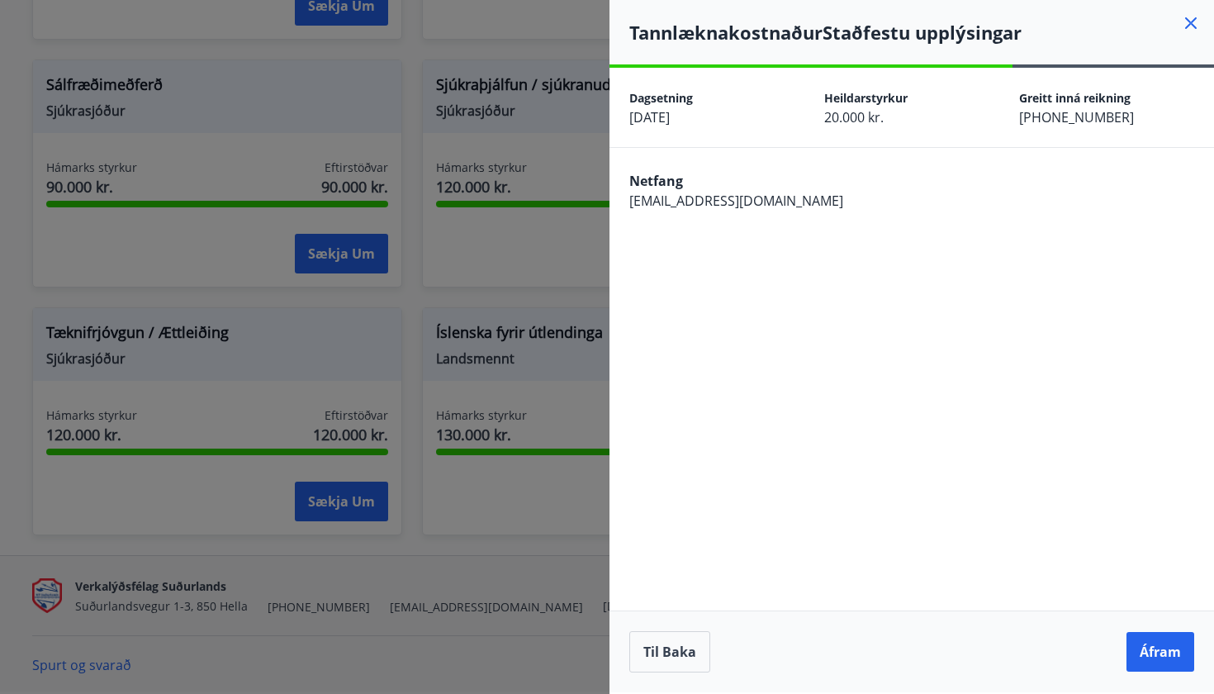
click at [1154, 653] on button "Áfram" at bounding box center [1161, 652] width 68 height 40
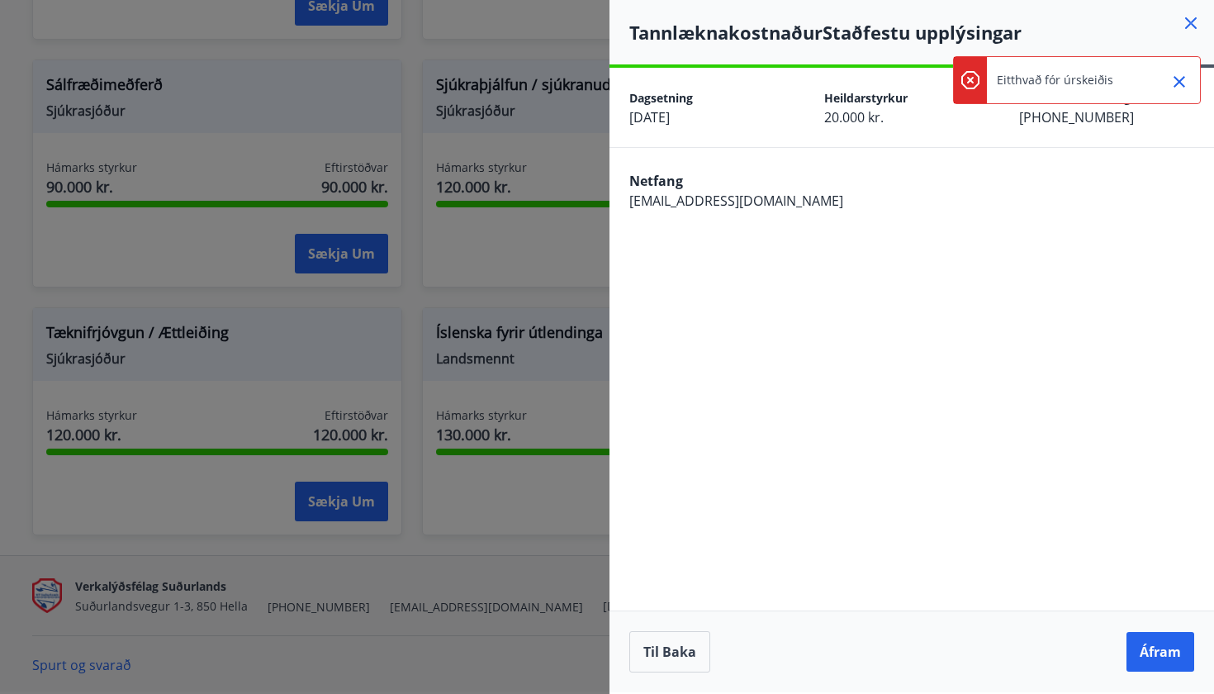
click at [1190, 24] on icon at bounding box center [1192, 23] width 12 height 12
